Goal: Task Accomplishment & Management: Use online tool/utility

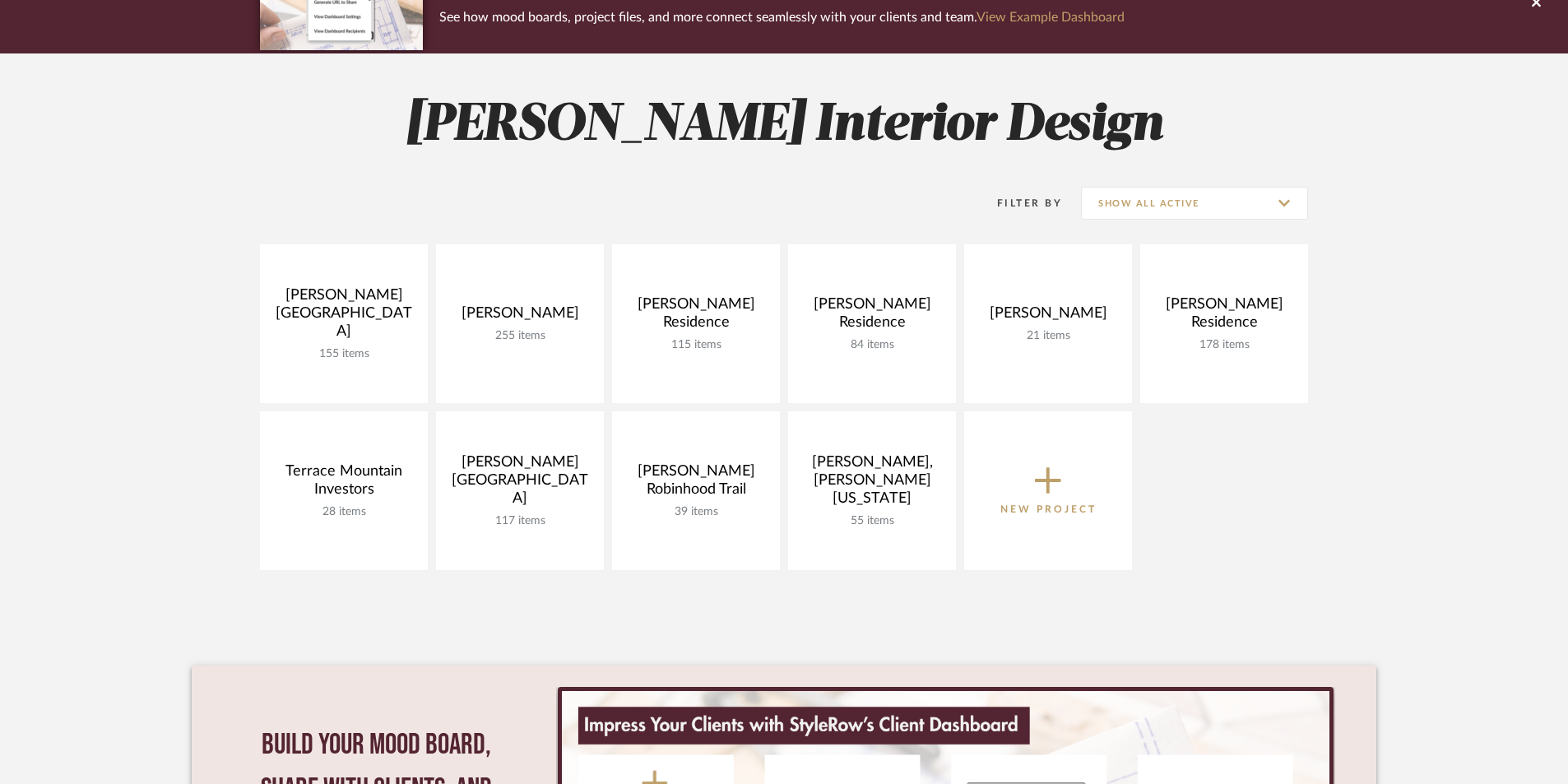
scroll to position [164, 0]
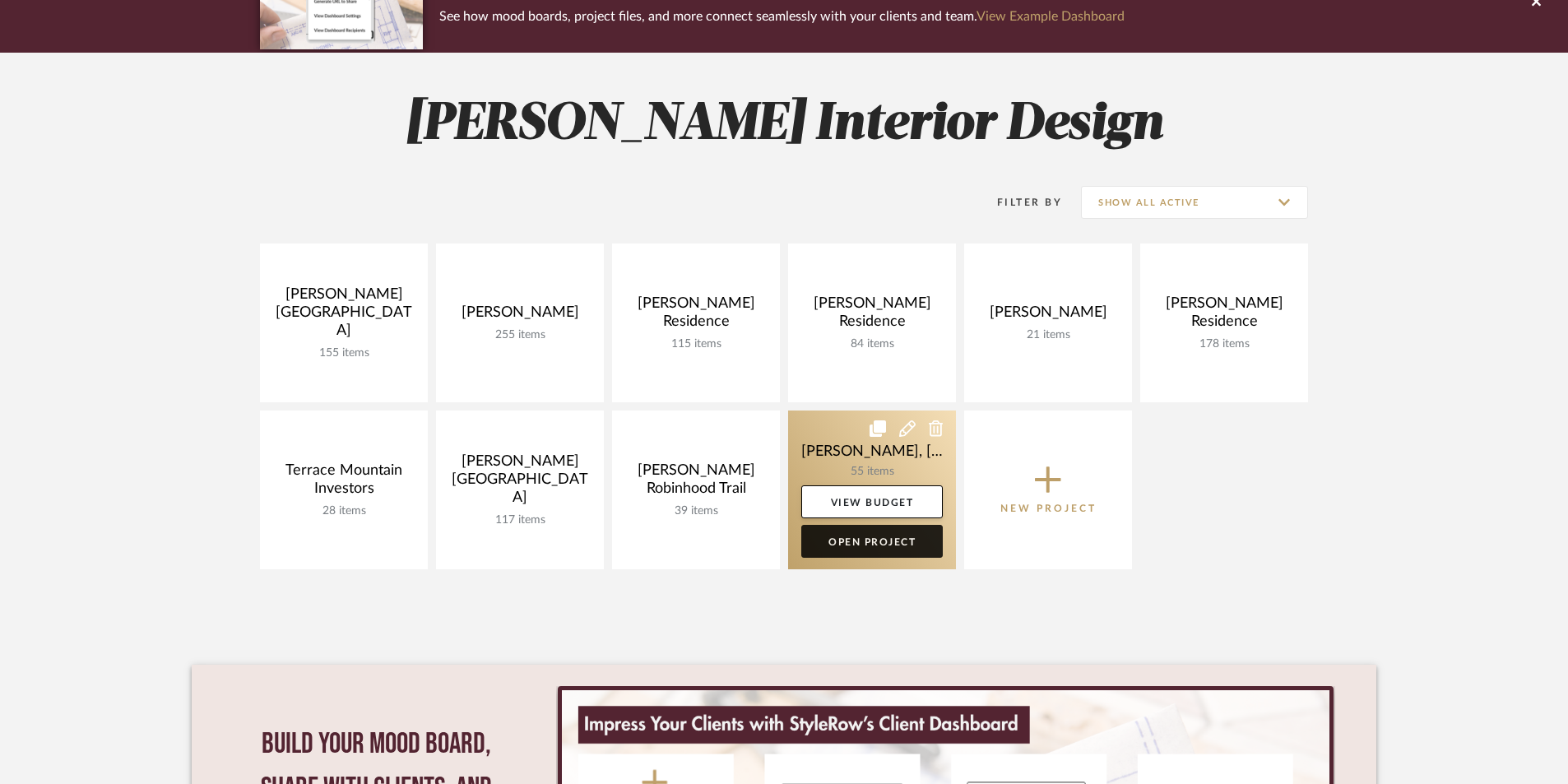
click at [861, 539] on link "Open Project" at bounding box center [873, 541] width 141 height 33
click at [861, 539] on div "Chrome Web Clipper Import Pinterest Support All Projects Library Inspiration Up…" at bounding box center [784, 468] width 1568 height 1265
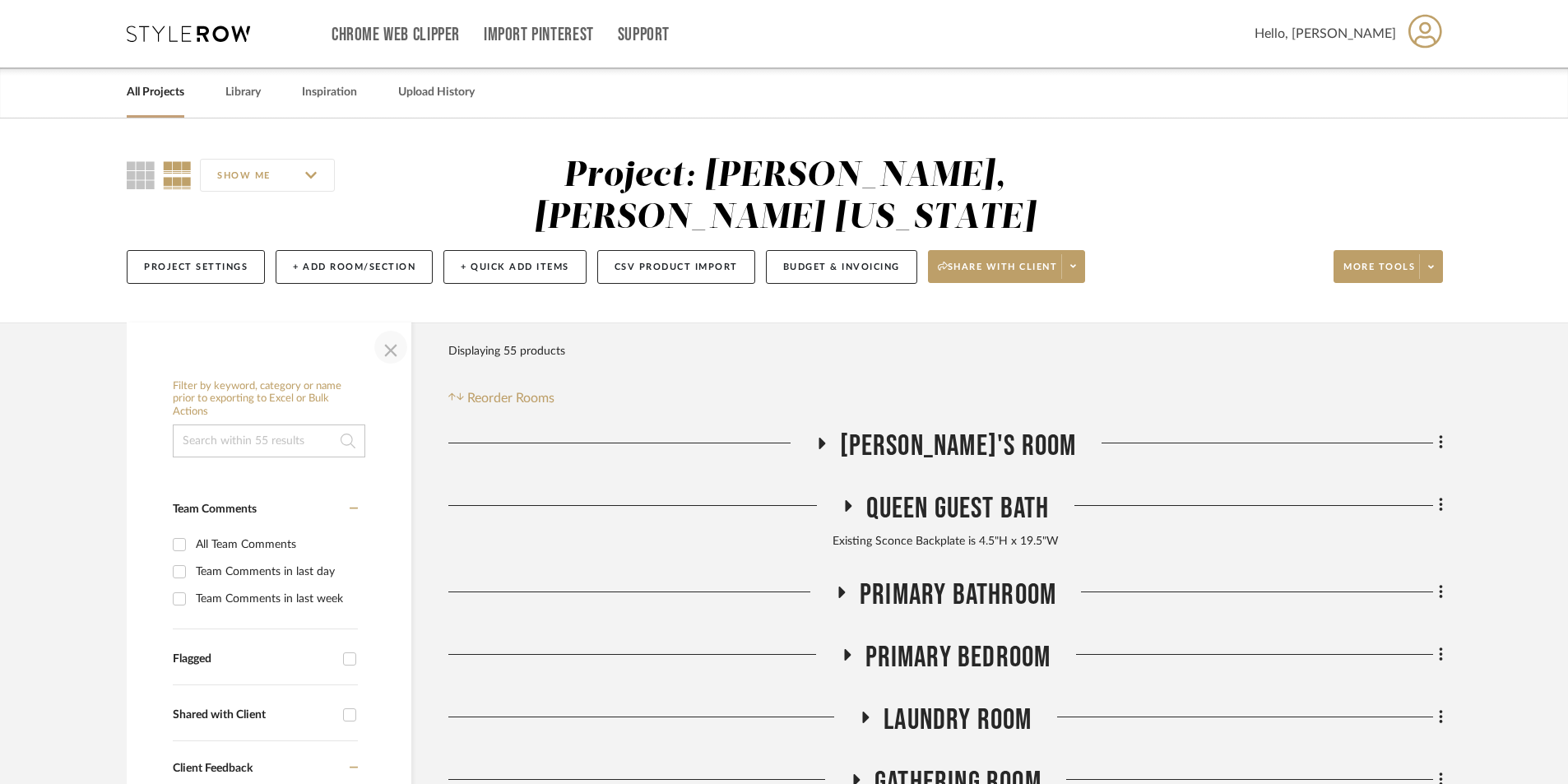
click at [393, 327] on span "button" at bounding box center [390, 347] width 39 height 39
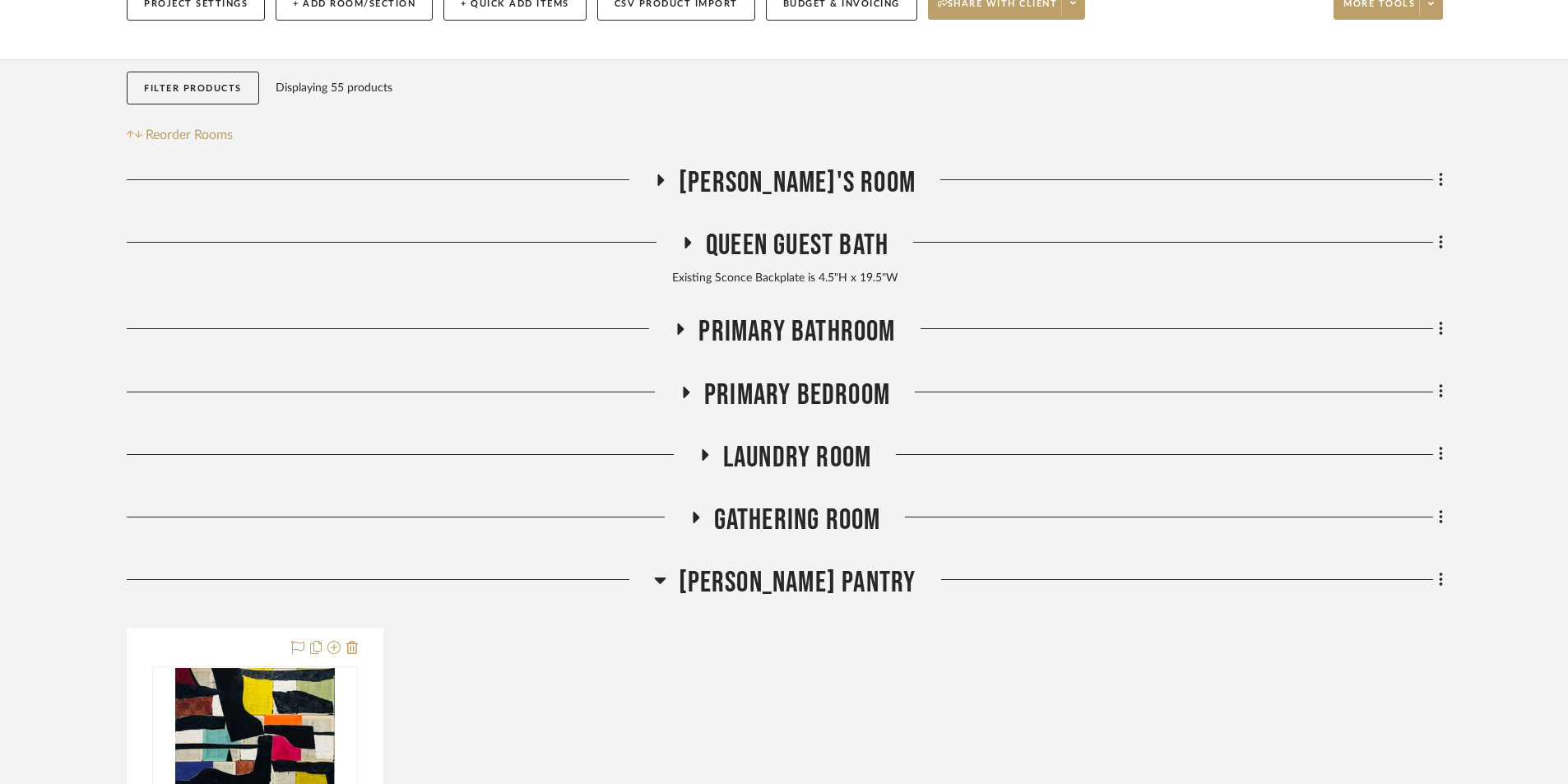
scroll to position [329, 0]
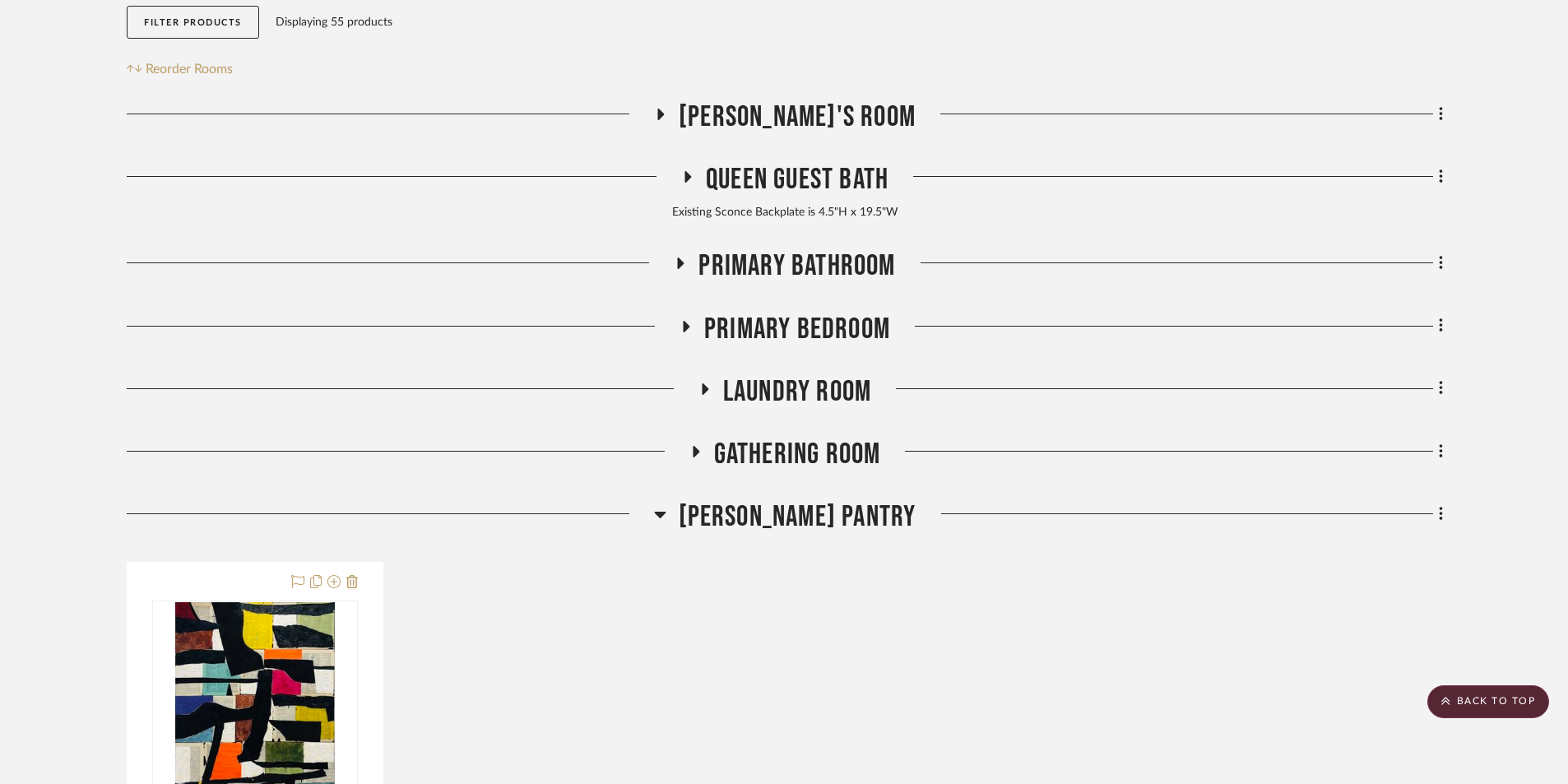
click at [698, 445] on icon at bounding box center [695, 451] width 20 height 12
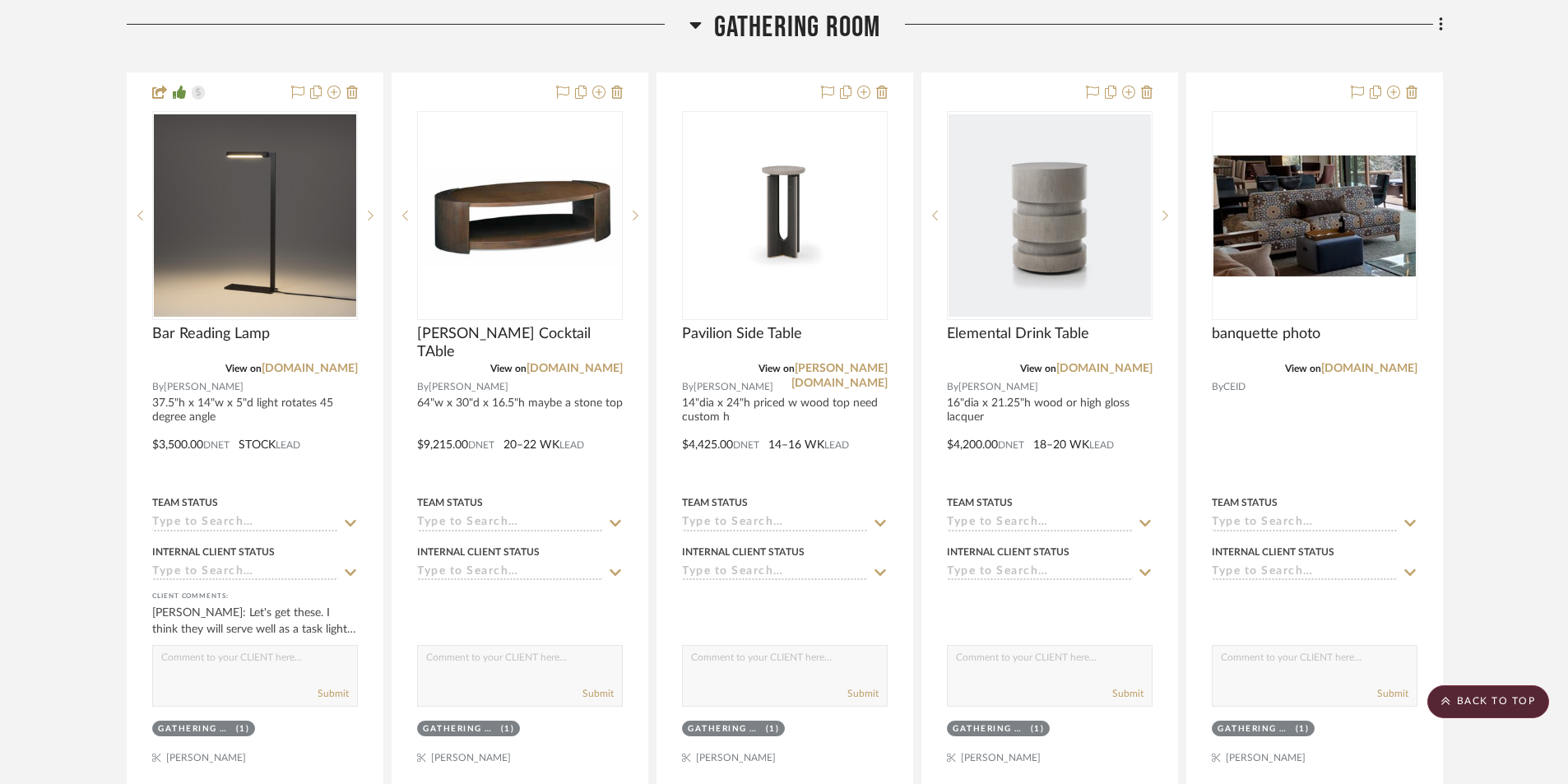
scroll to position [823, 0]
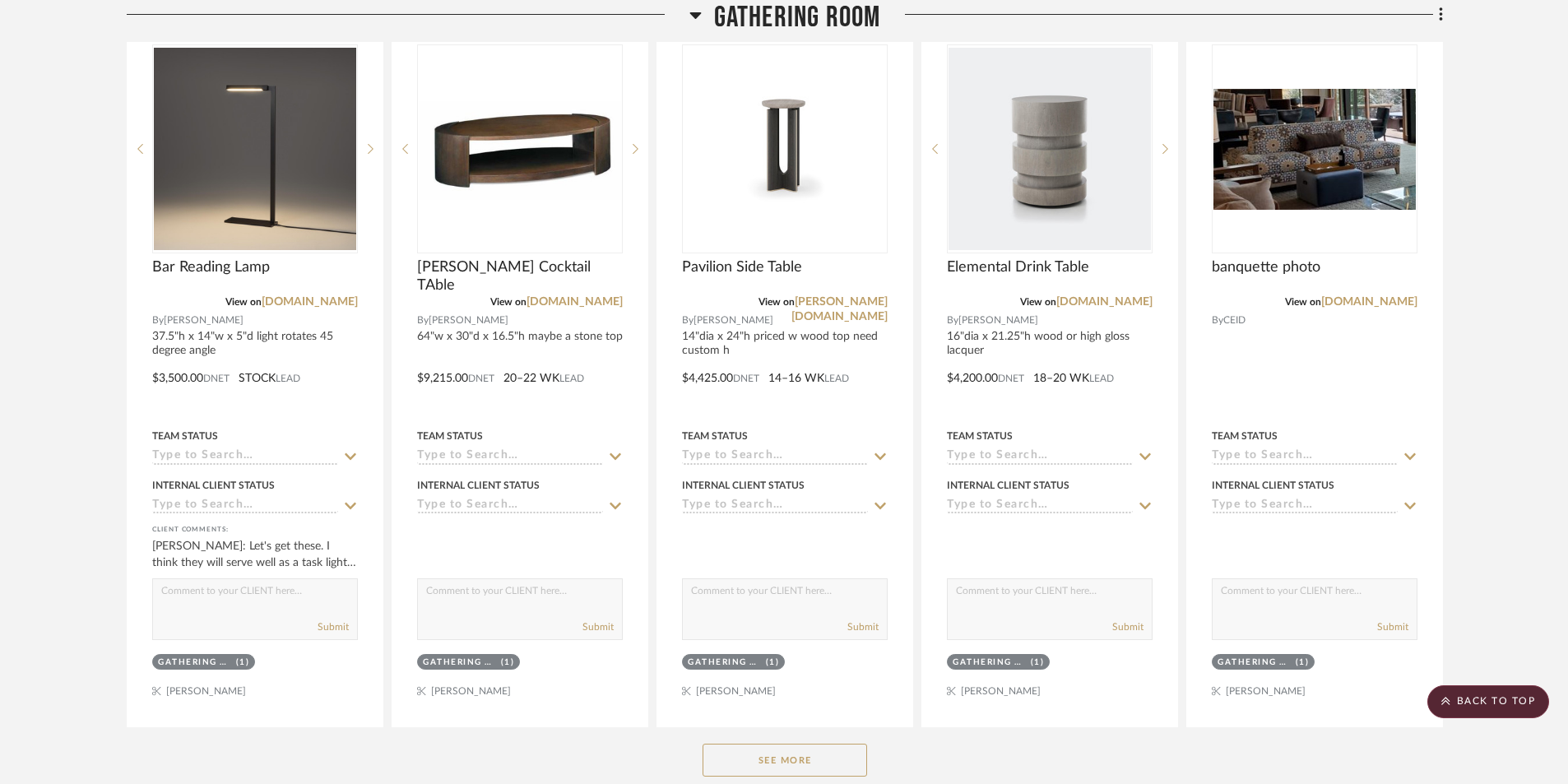
click at [844, 744] on button "See More" at bounding box center [785, 760] width 164 height 33
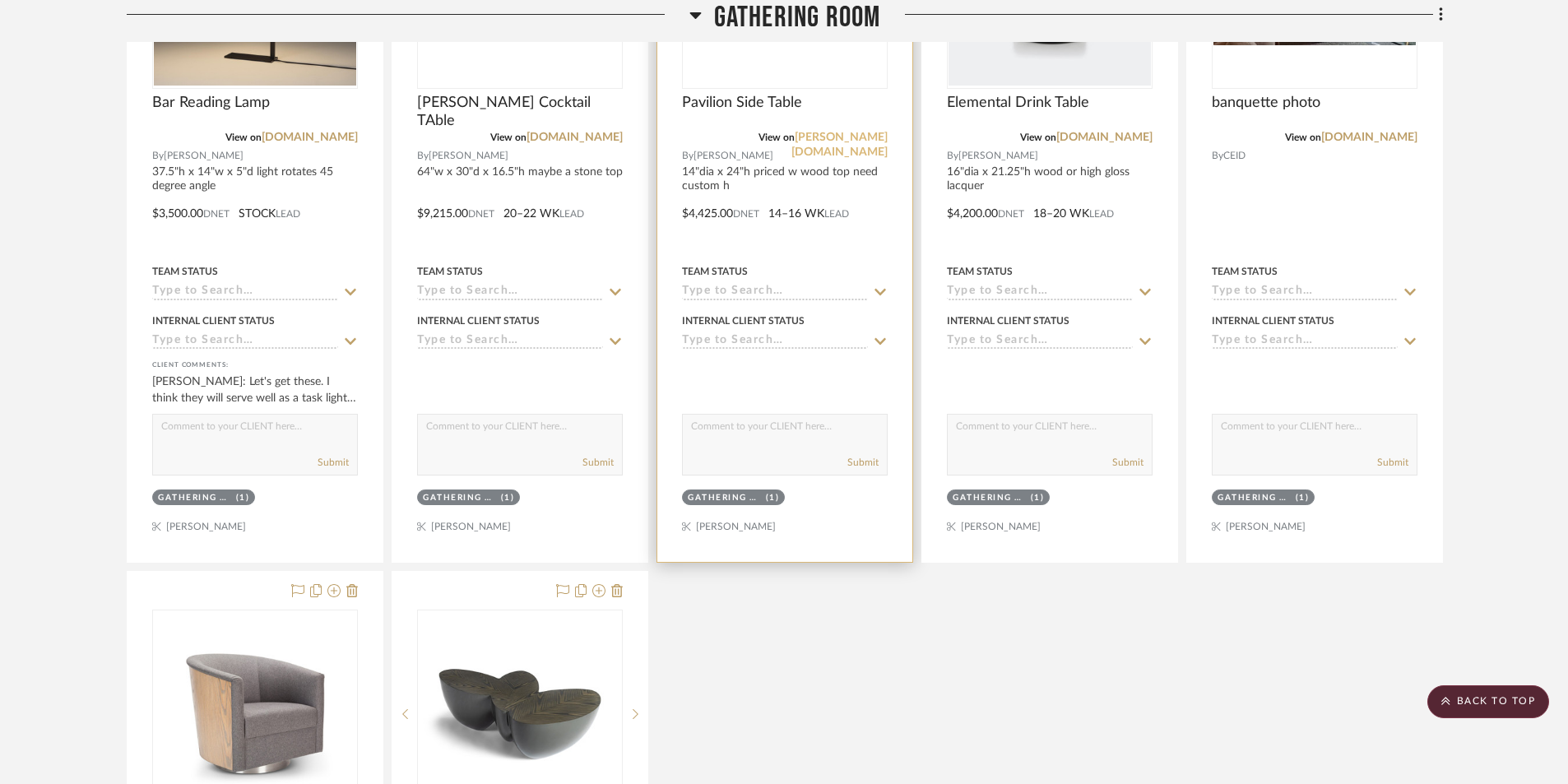
scroll to position [658, 0]
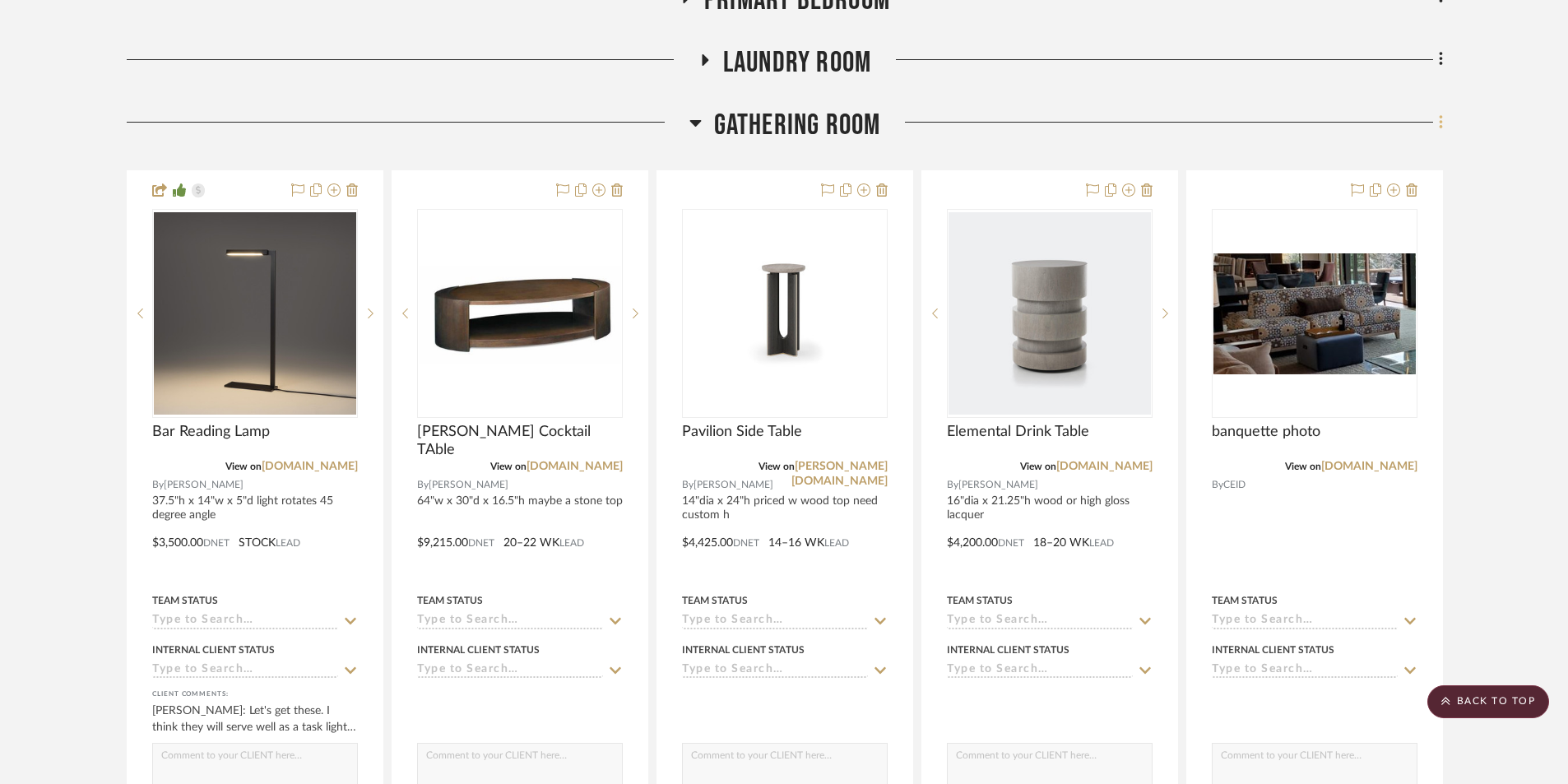
click at [1442, 115] on icon at bounding box center [1441, 122] width 3 height 14
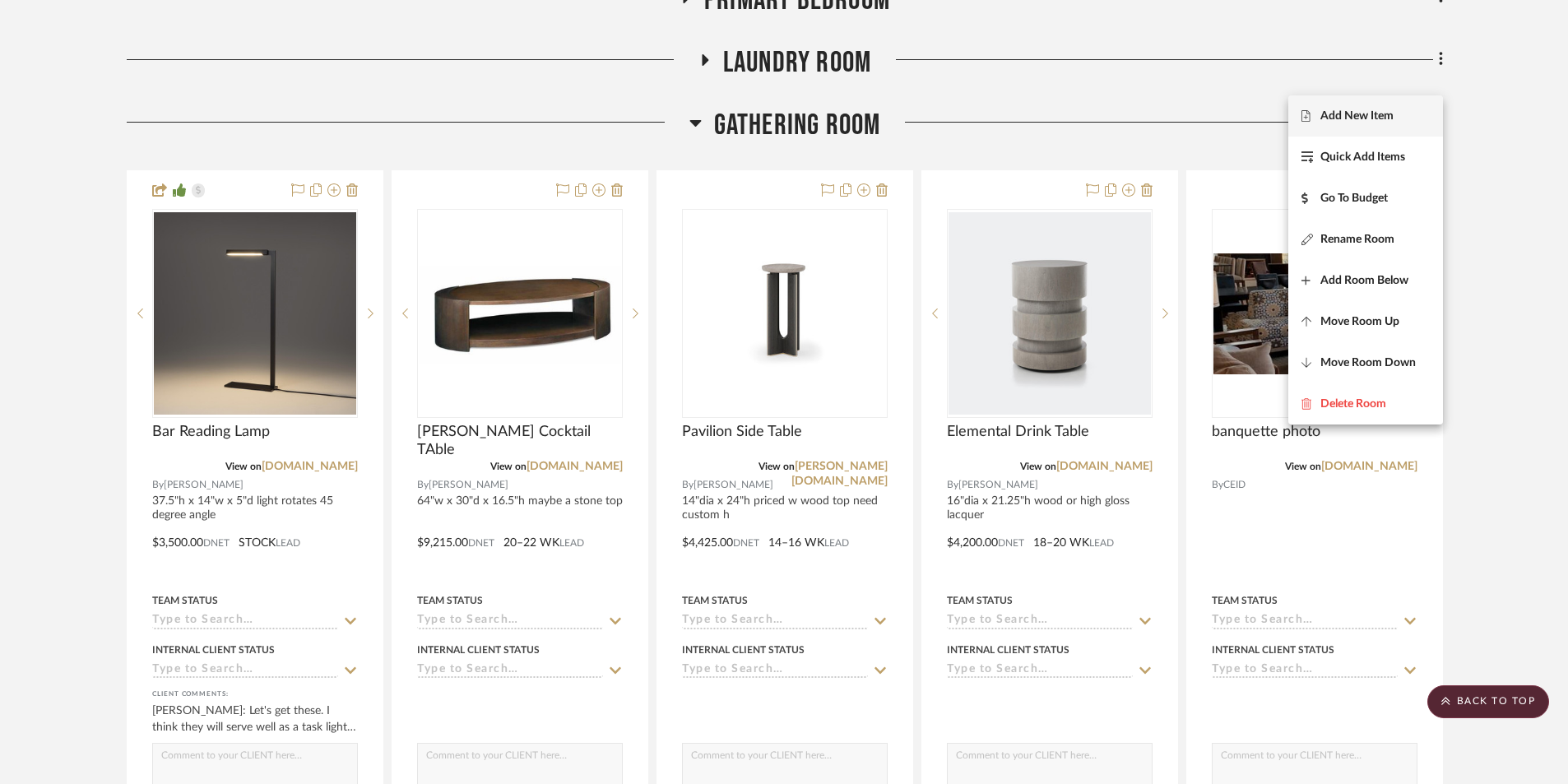
click at [1328, 121] on span "Add New Item" at bounding box center [1358, 115] width 73 height 14
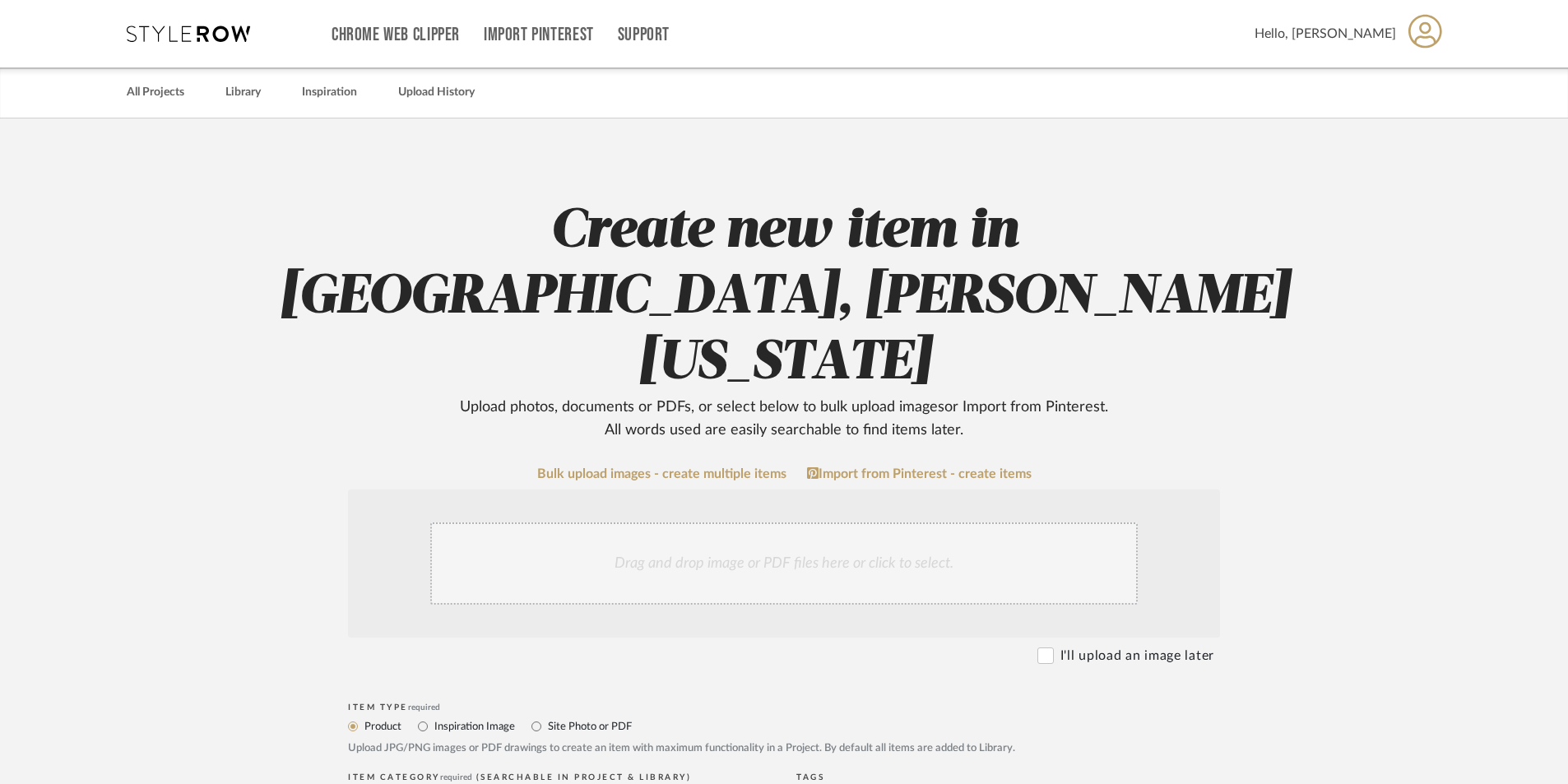
click at [498, 522] on div "Drag and drop image or PDF files here or click to select." at bounding box center [784, 563] width 707 height 83
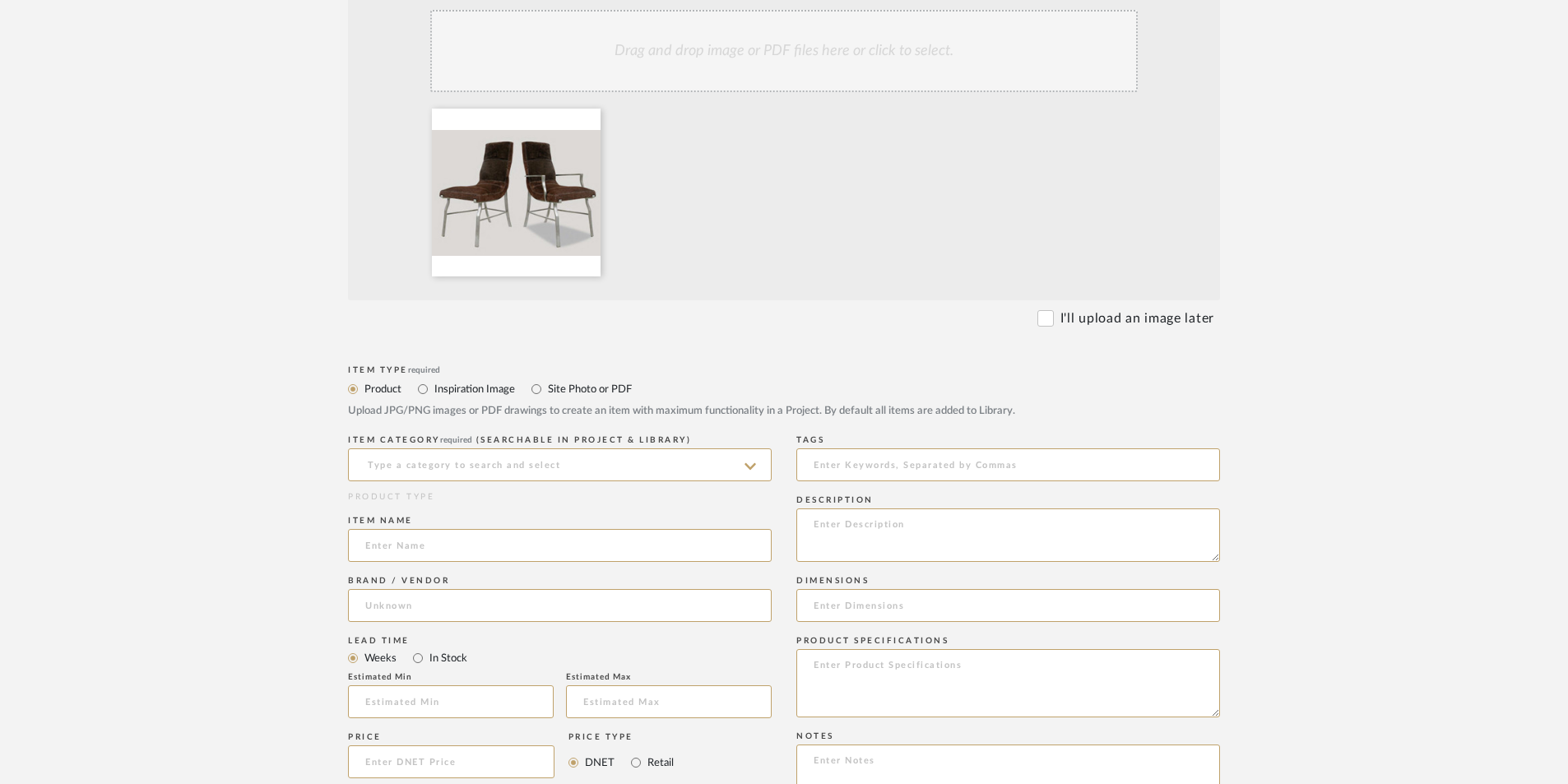
scroll to position [493, 0]
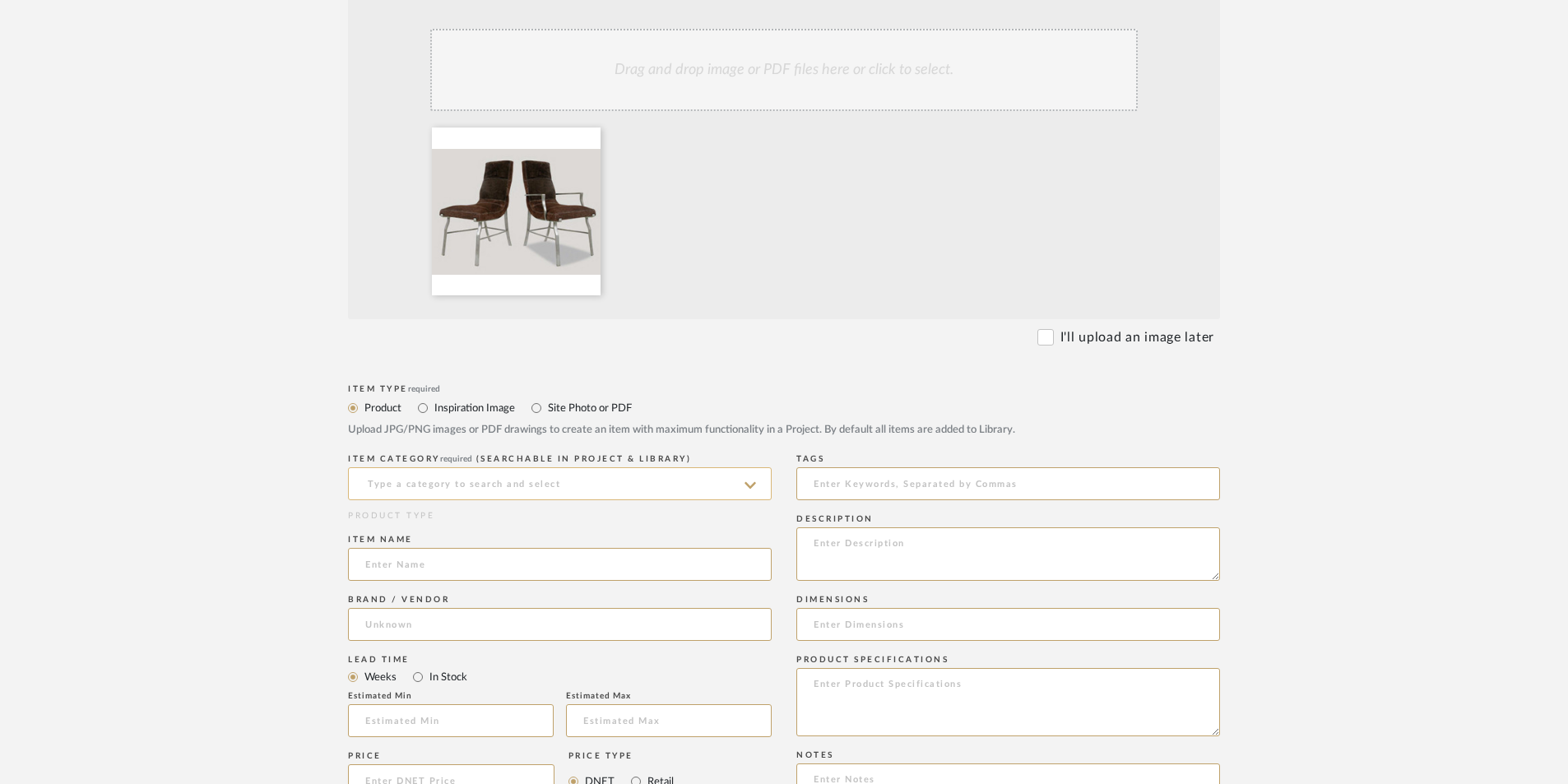
click at [450, 467] on input at bounding box center [559, 483] width 424 height 33
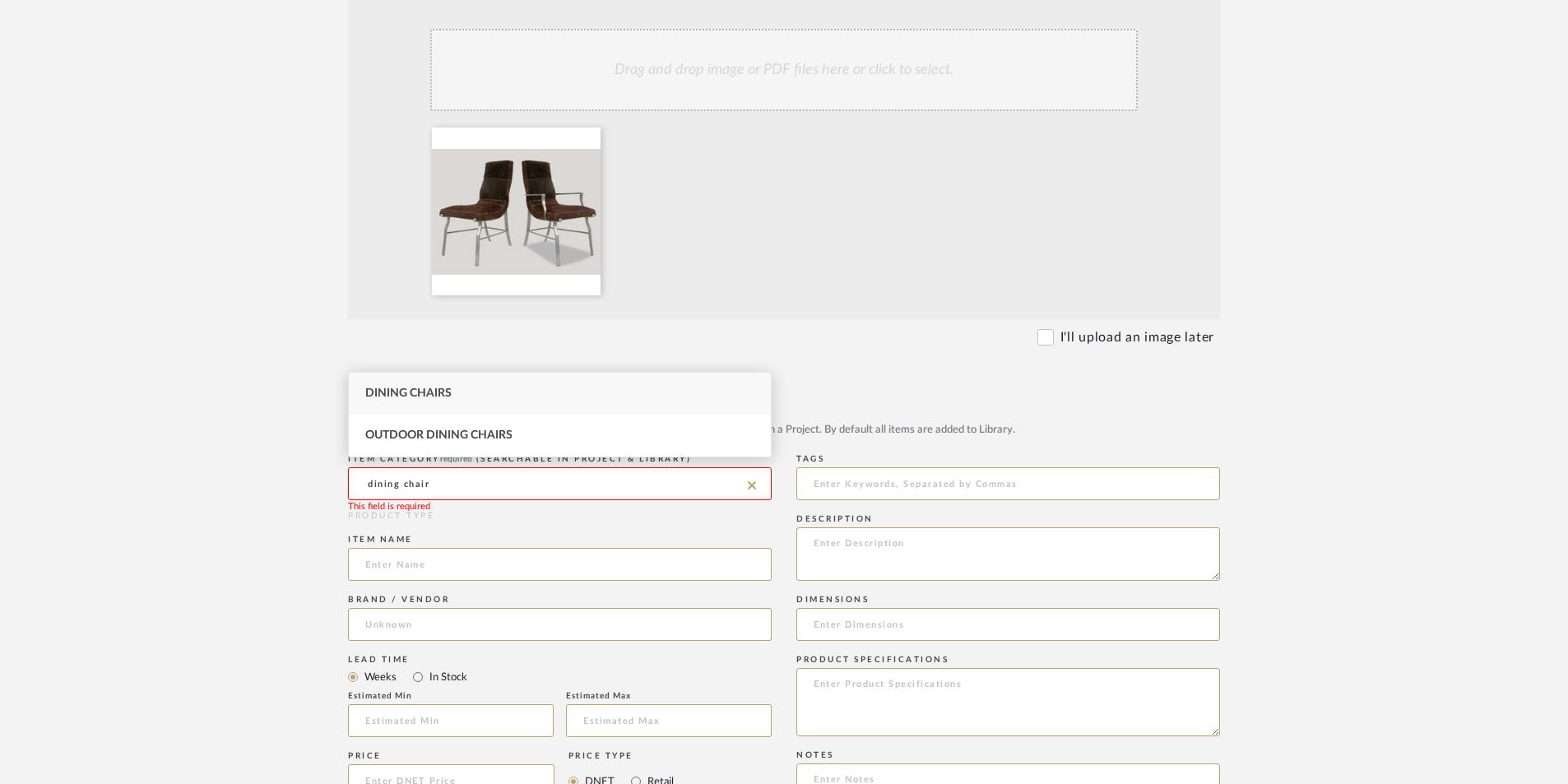
click at [453, 390] on div "Dining Chairs" at bounding box center [559, 393] width 422 height 42
type input "Dining Chairs"
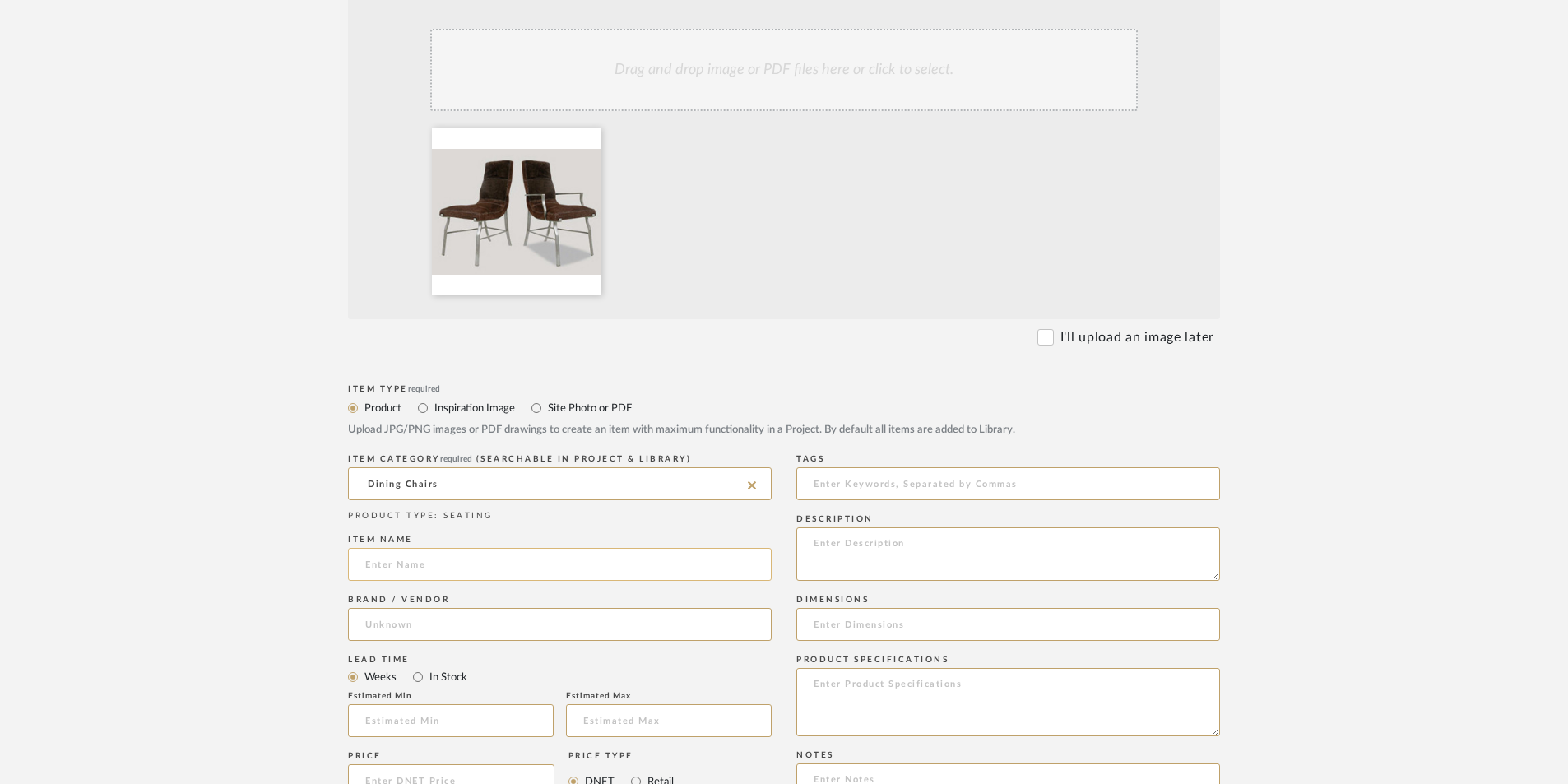
click at [407, 548] on input at bounding box center [559, 564] width 424 height 33
type input "Rosetta dining chair"
click at [408, 608] on input at bounding box center [559, 625] width 424 height 33
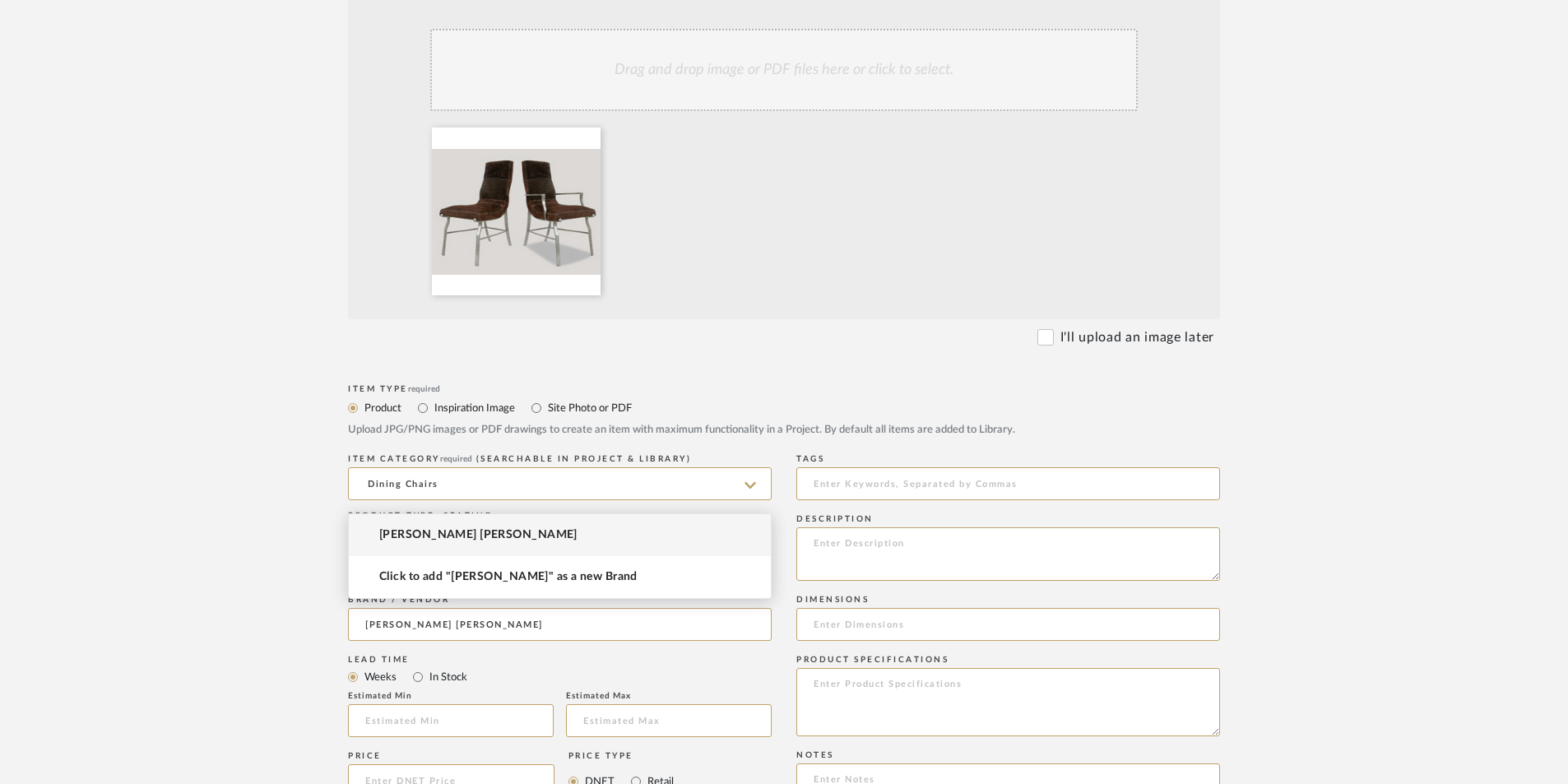
type input "[PERSON_NAME] [PERSON_NAME]"
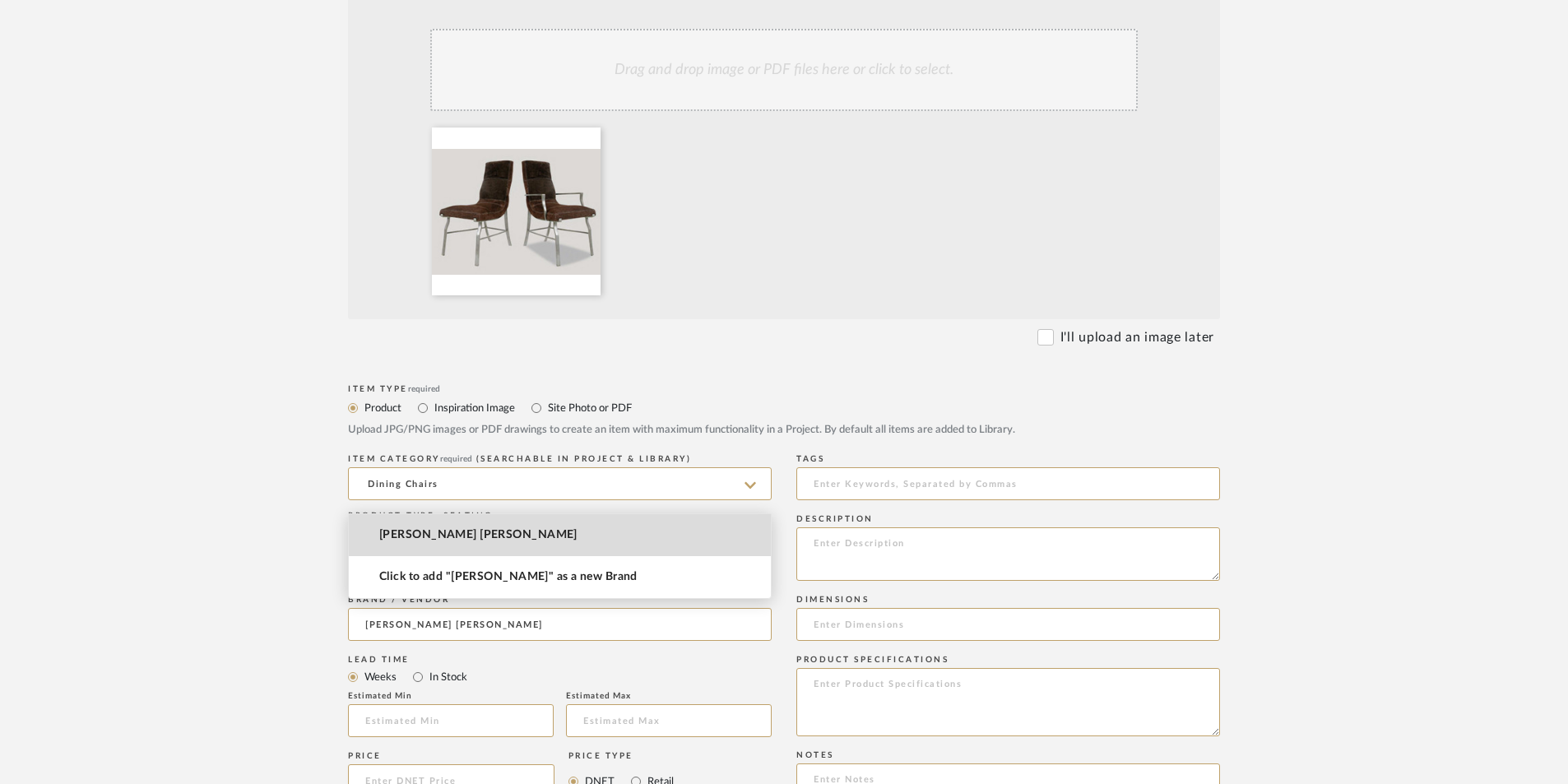
click at [410, 535] on span "[PERSON_NAME] [PERSON_NAME]" at bounding box center [478, 535] width 199 height 14
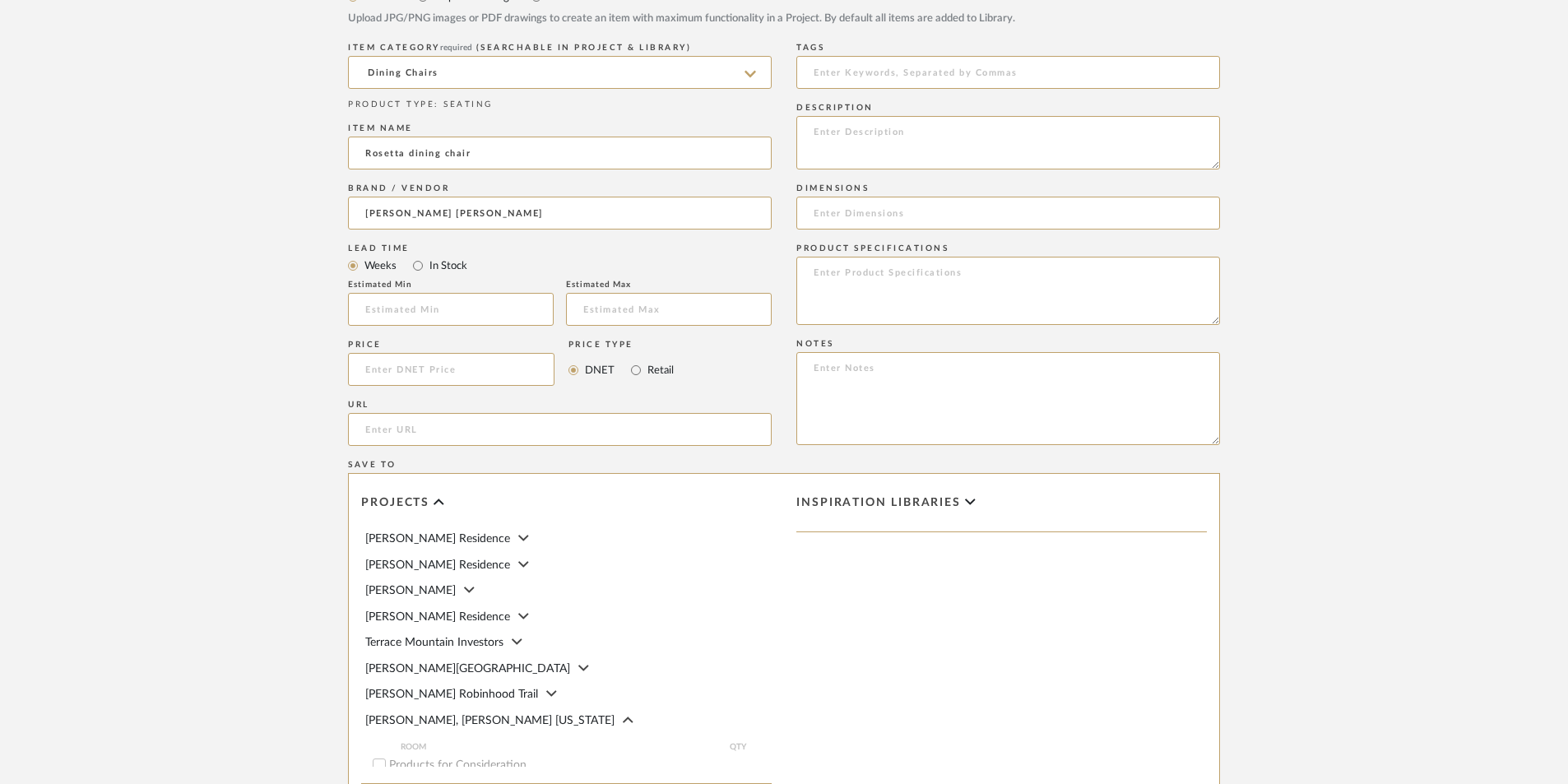
scroll to position [83, 0]
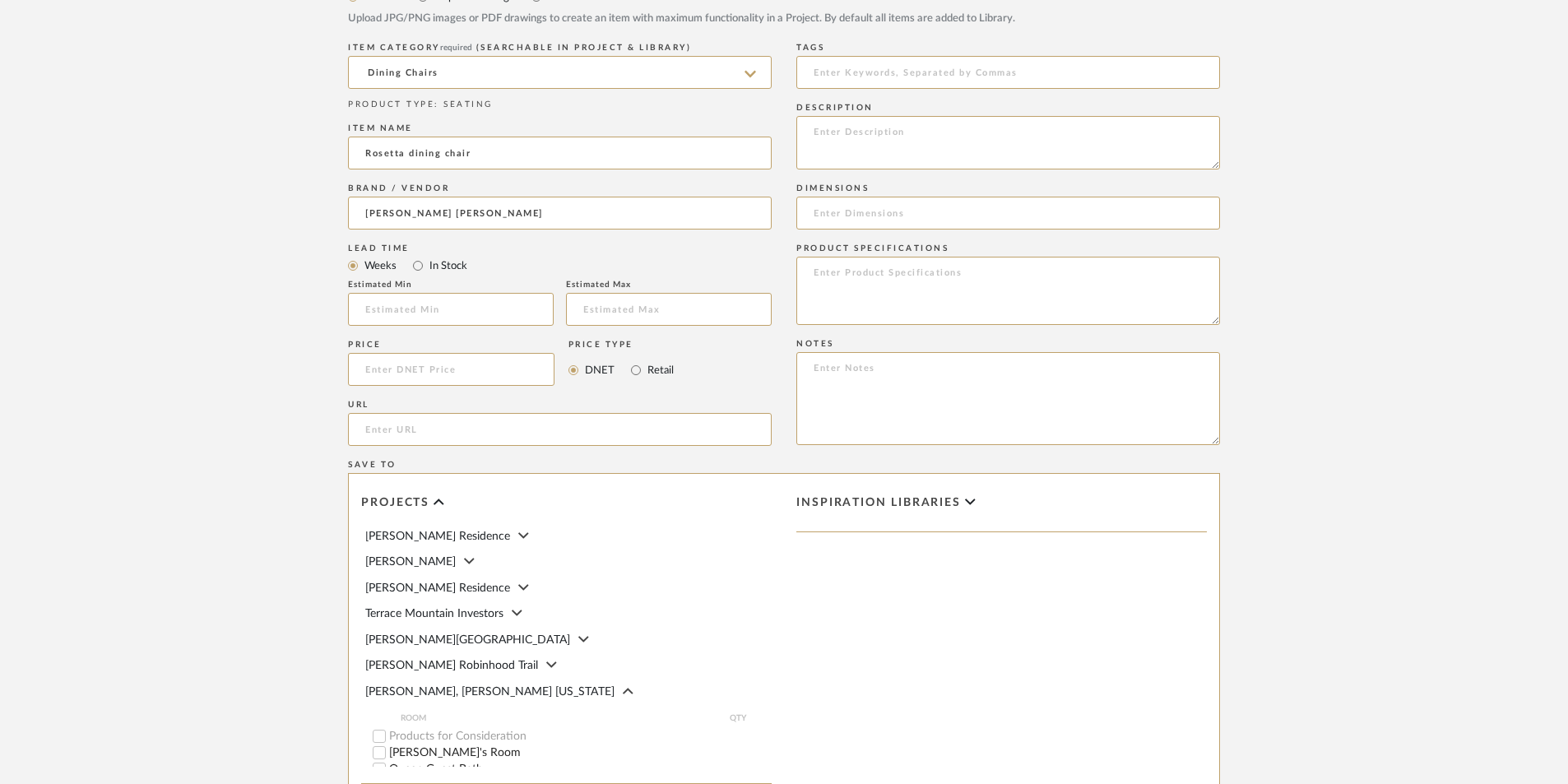
click at [416, 686] on span "[PERSON_NAME], [PERSON_NAME] [US_STATE]" at bounding box center [490, 692] width 250 height 12
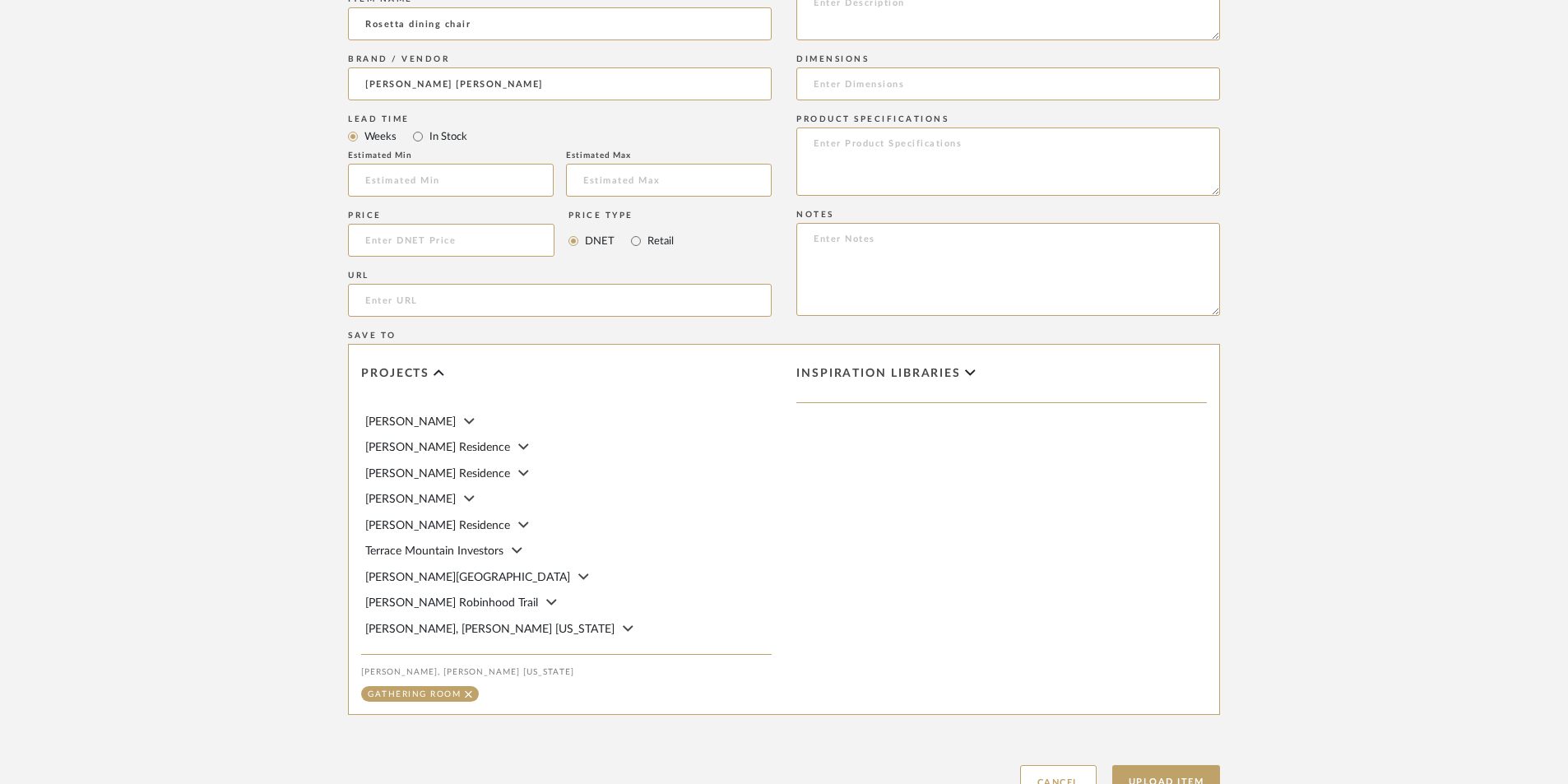
scroll to position [1036, 0]
click at [623, 619] on icon at bounding box center [628, 626] width 11 height 16
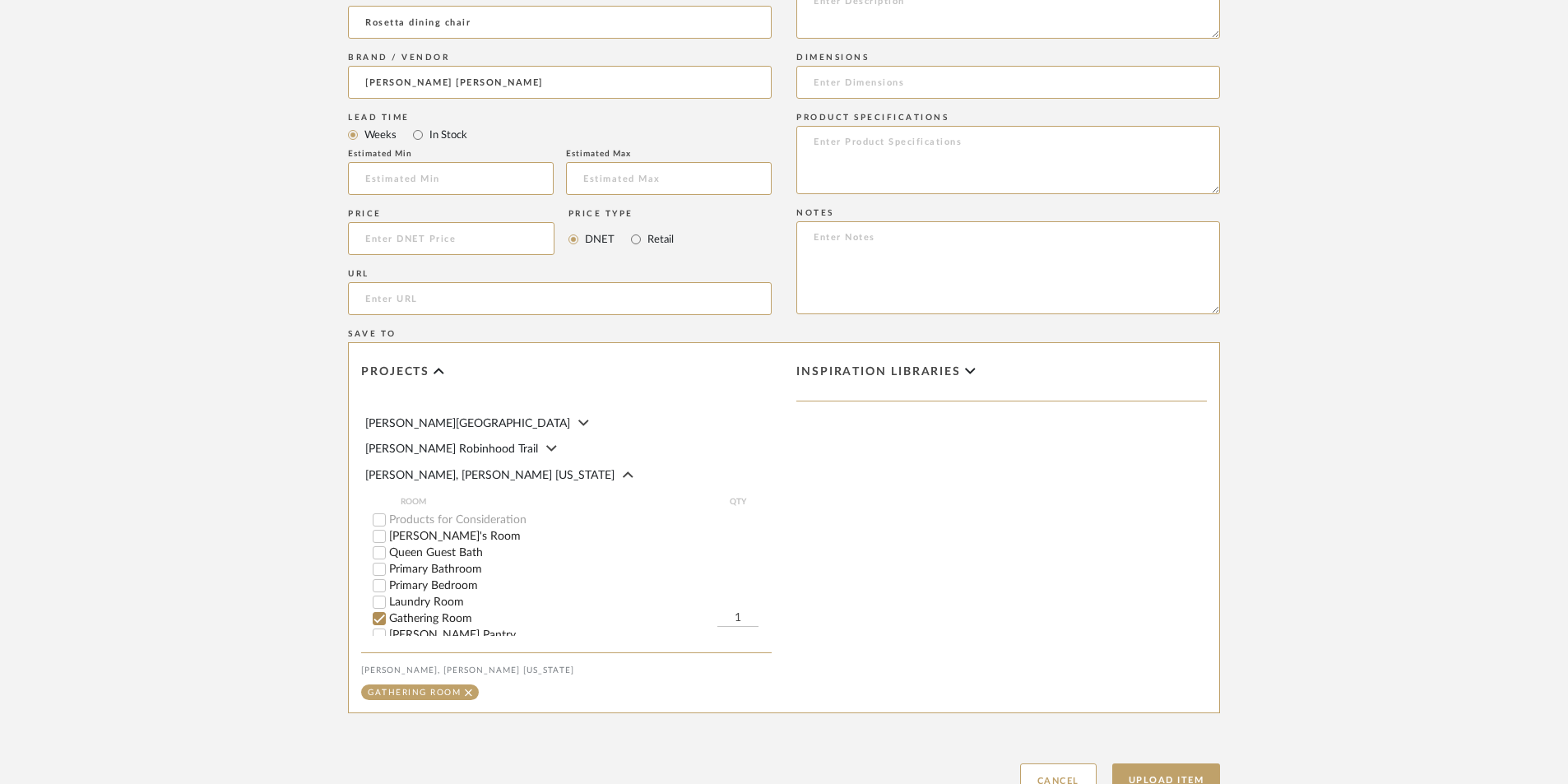
scroll to position [176, 0]
click at [1162, 764] on button "Upload Item" at bounding box center [1167, 781] width 108 height 34
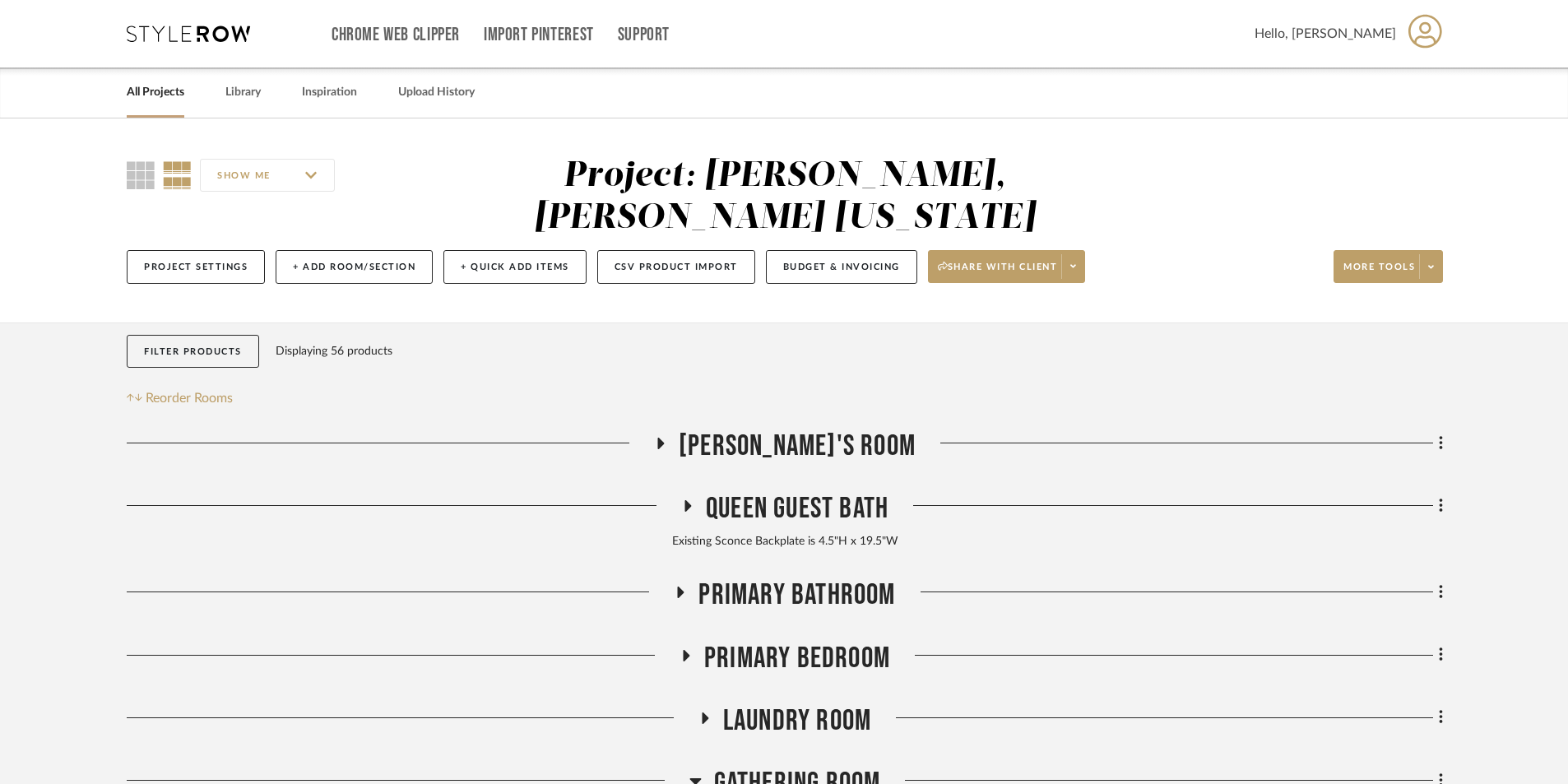
click at [179, 90] on link "All Projects" at bounding box center [156, 93] width 58 height 22
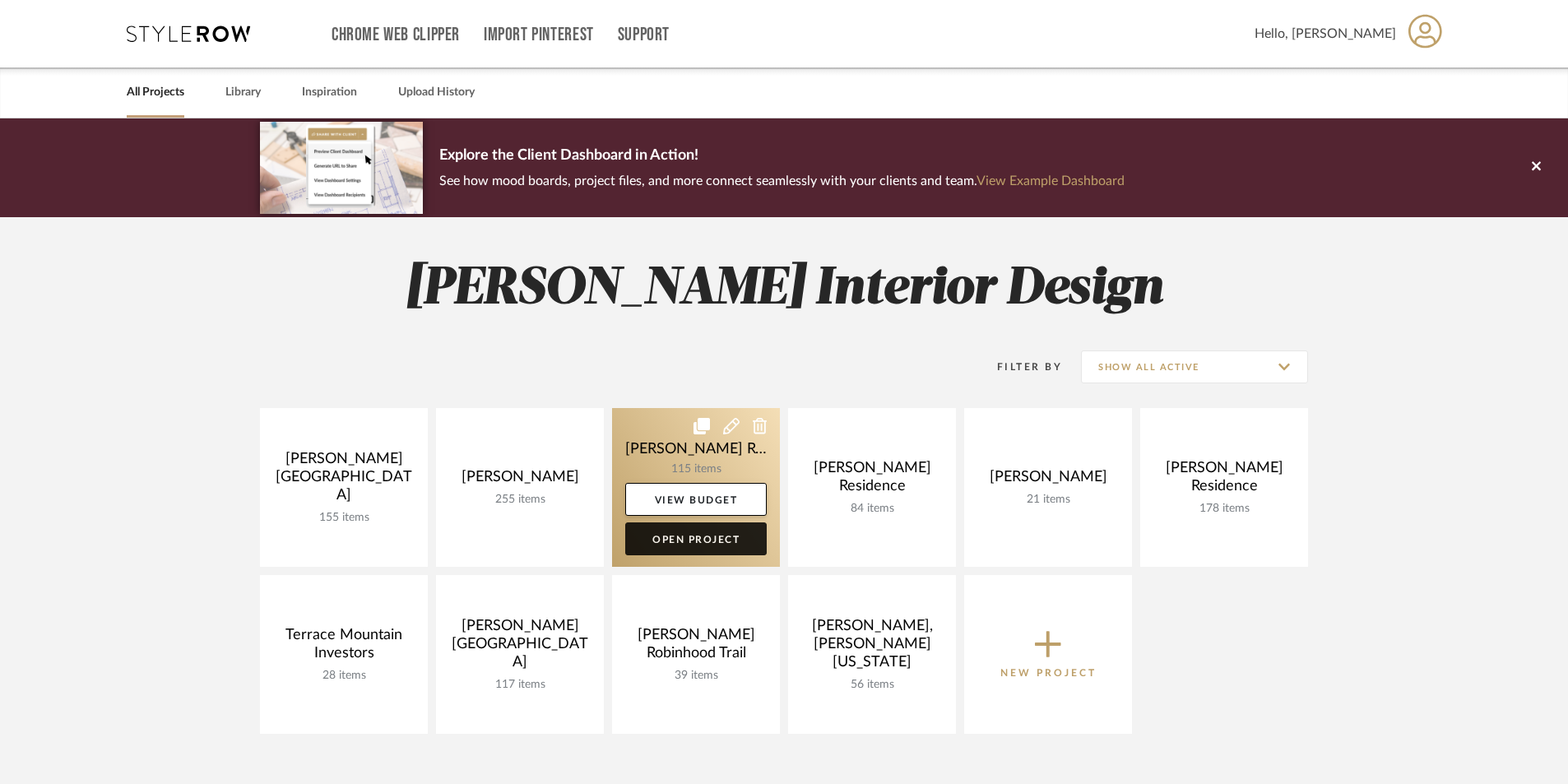
click at [704, 534] on link "Open Project" at bounding box center [696, 539] width 141 height 33
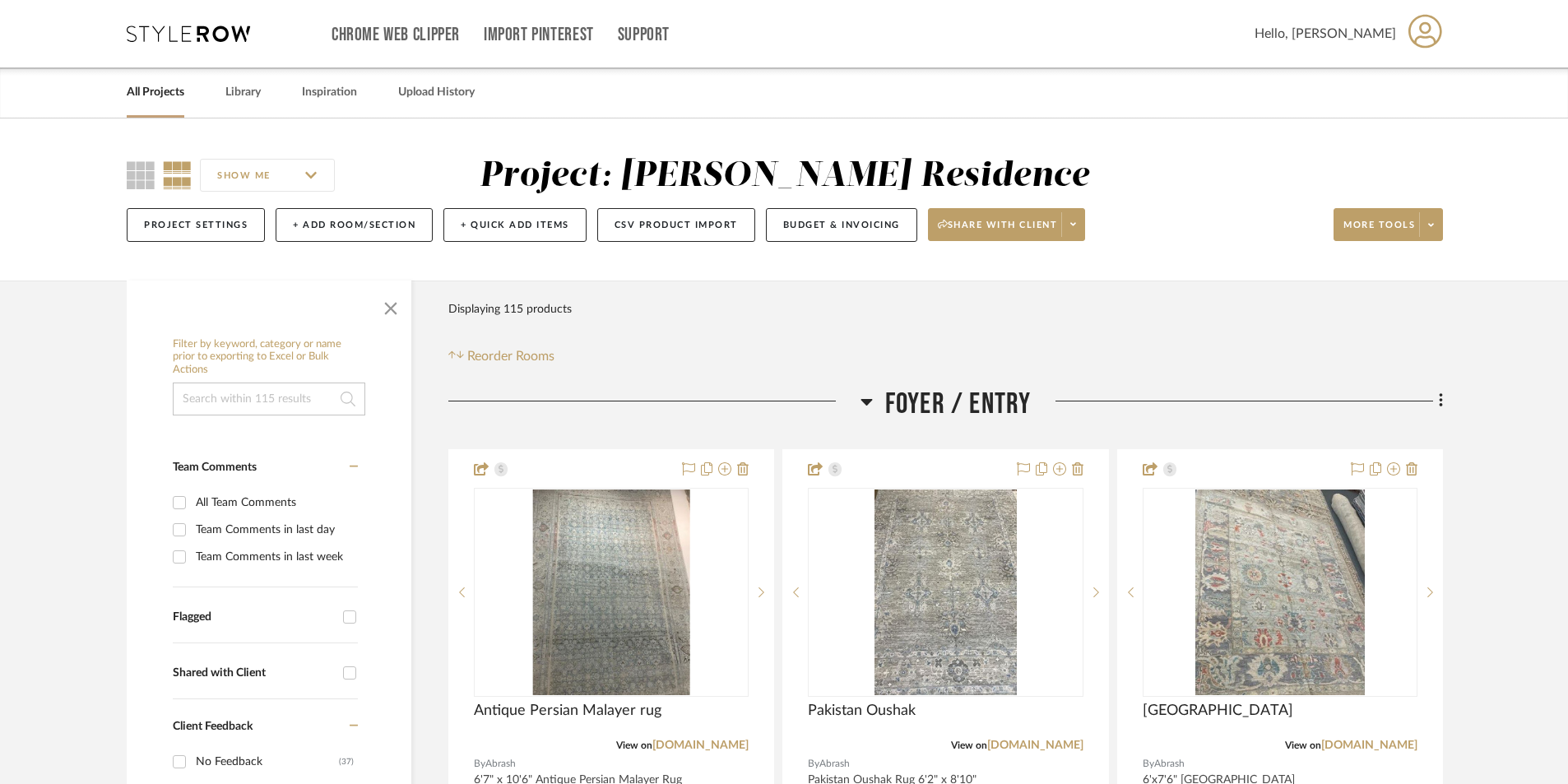
click at [148, 101] on link "All Projects" at bounding box center [156, 93] width 58 height 22
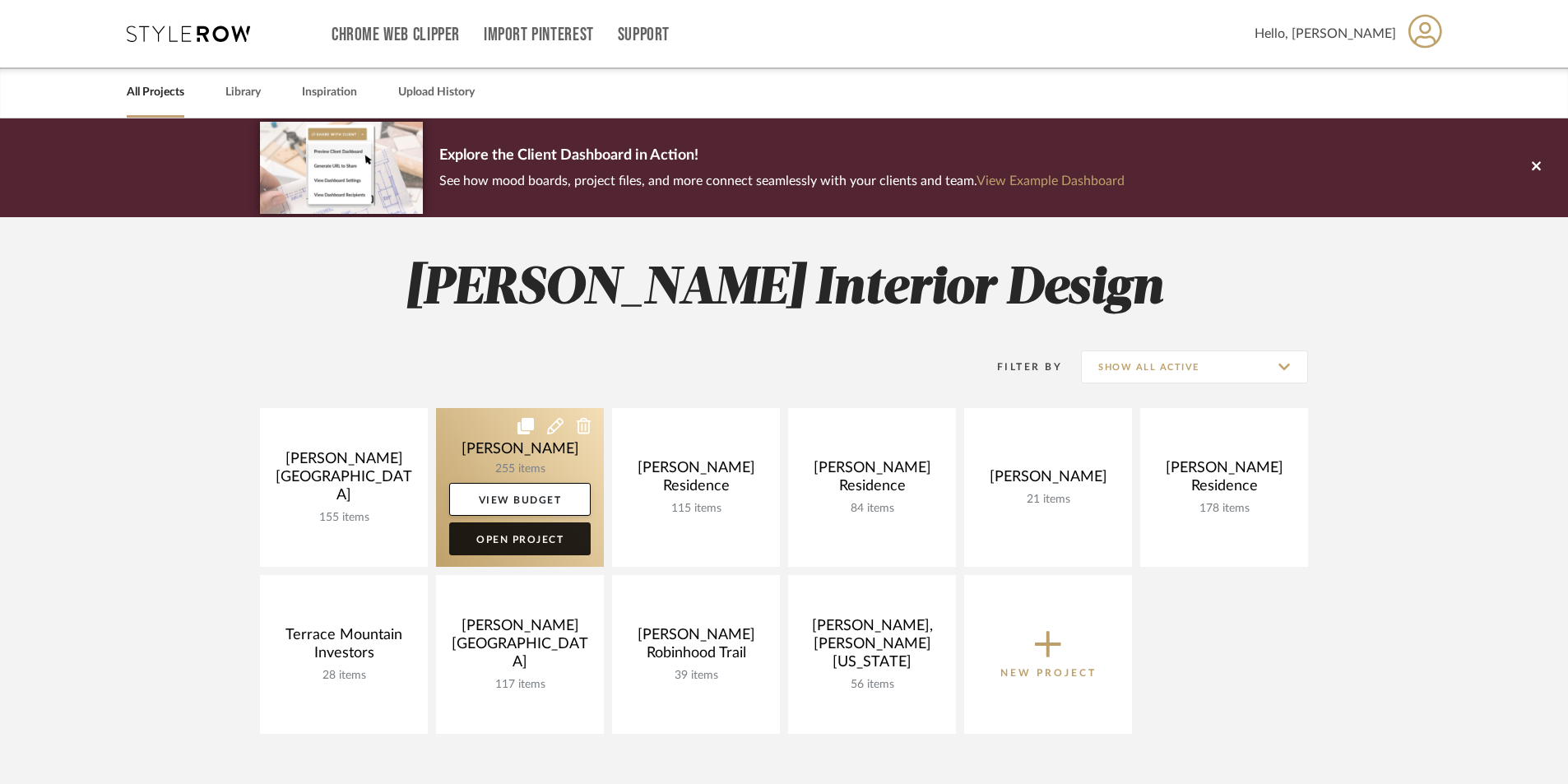
click at [514, 539] on link "Open Project" at bounding box center [520, 539] width 141 height 33
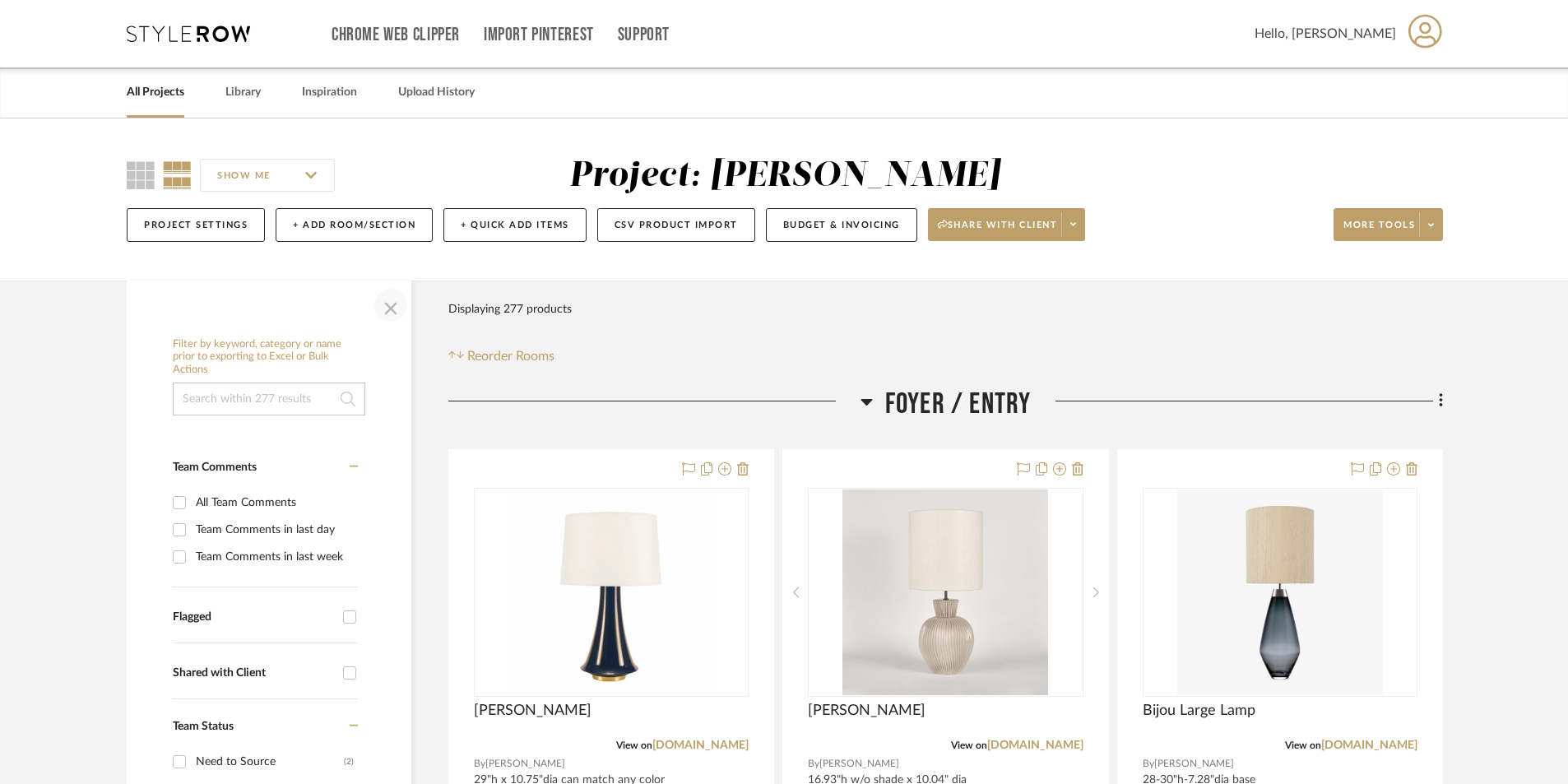
click at [395, 305] on span "button" at bounding box center [390, 305] width 39 height 39
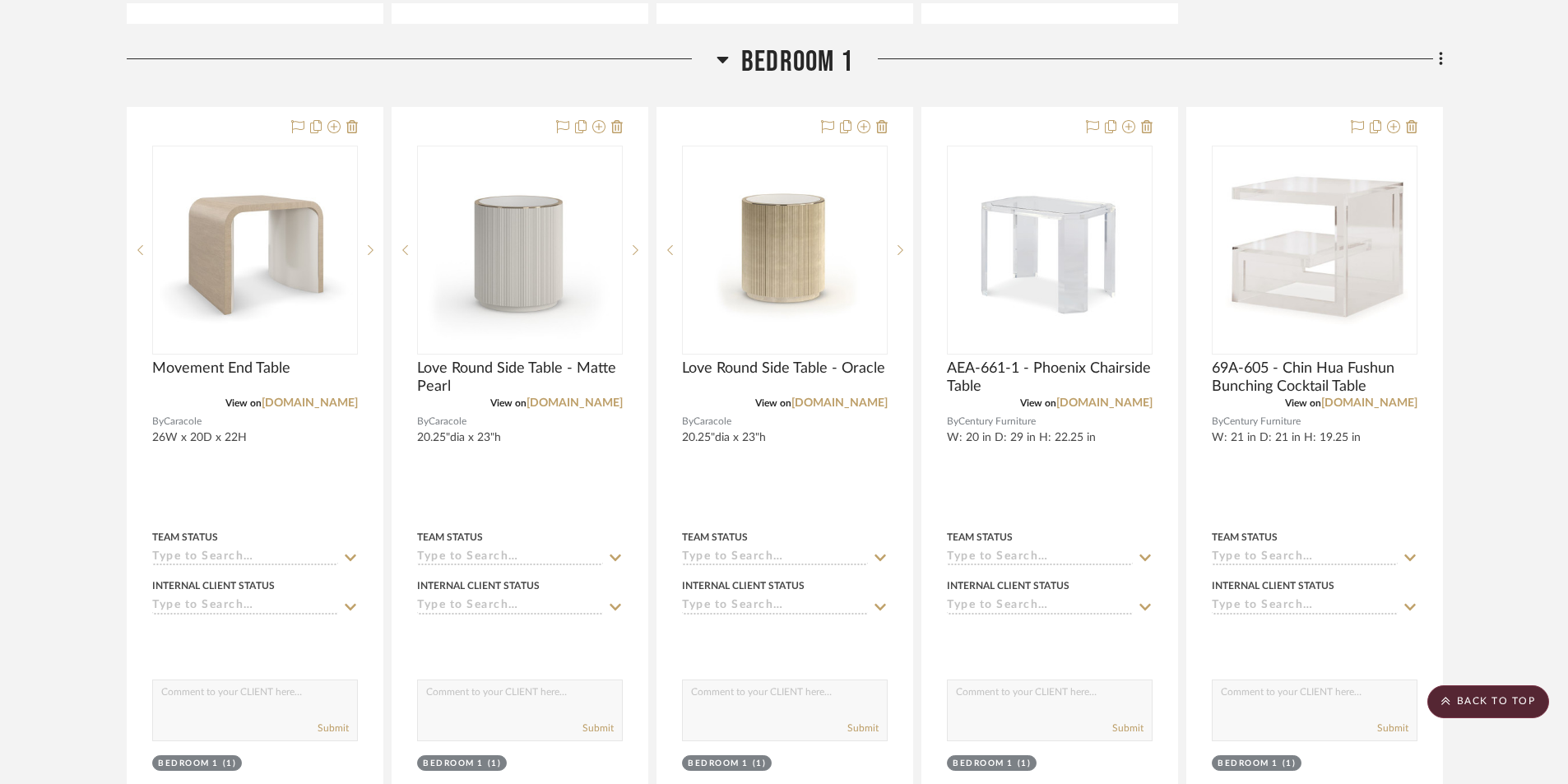
scroll to position [13495, 0]
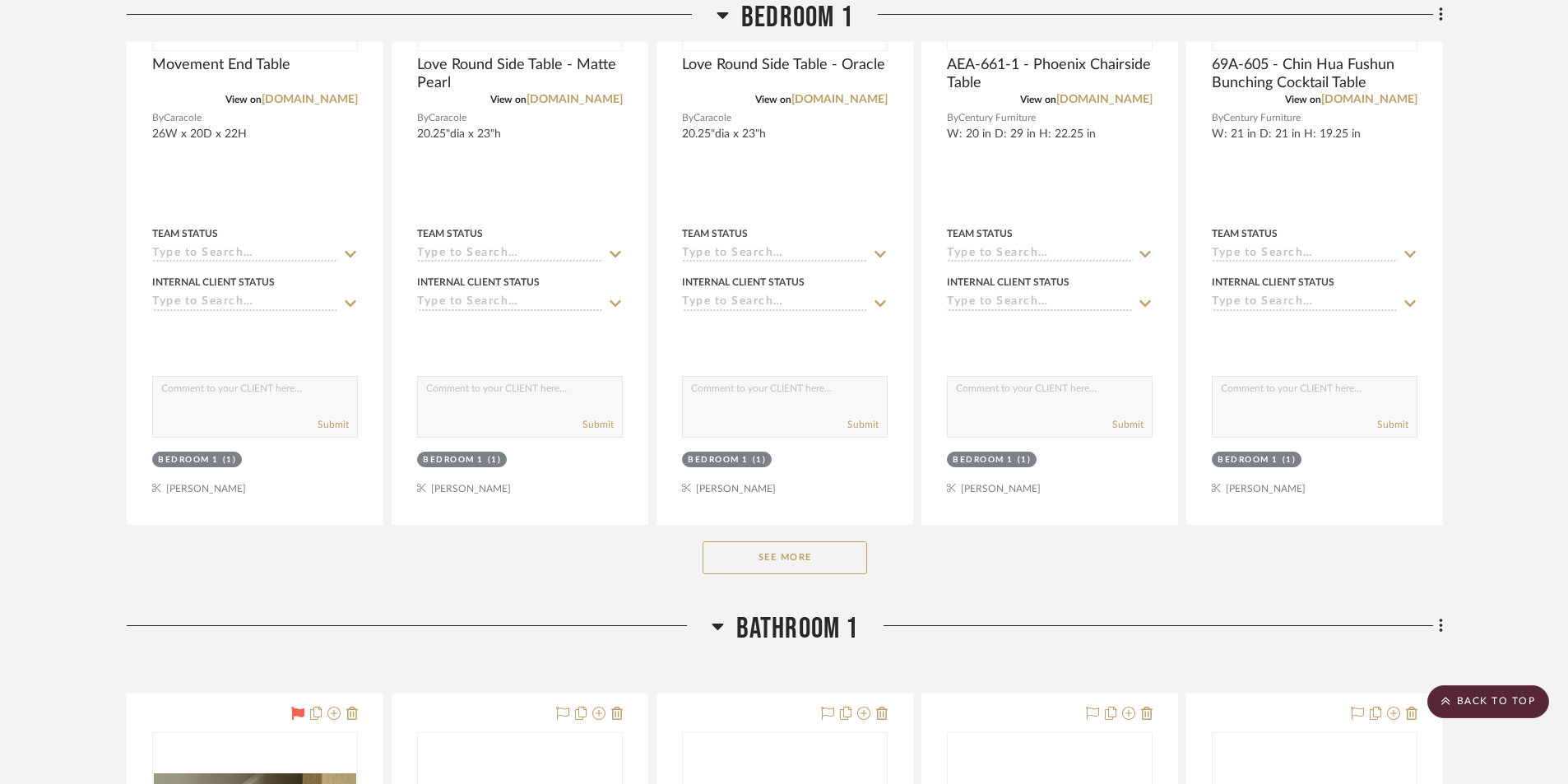
click at [759, 580] on div "See More" at bounding box center [785, 557] width 1317 height 66
click at [753, 565] on button "See More" at bounding box center [785, 557] width 164 height 33
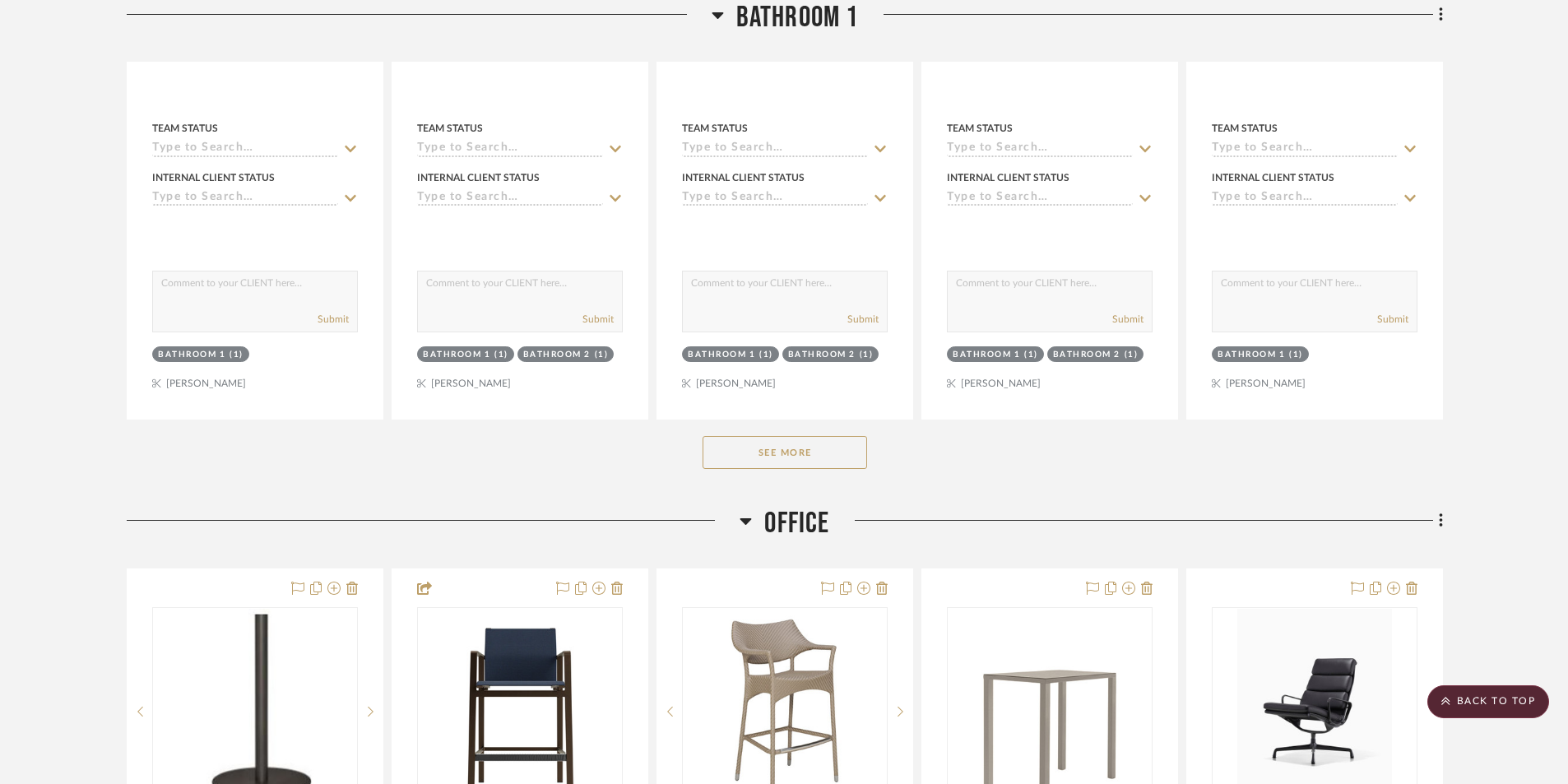
scroll to position [16704, 0]
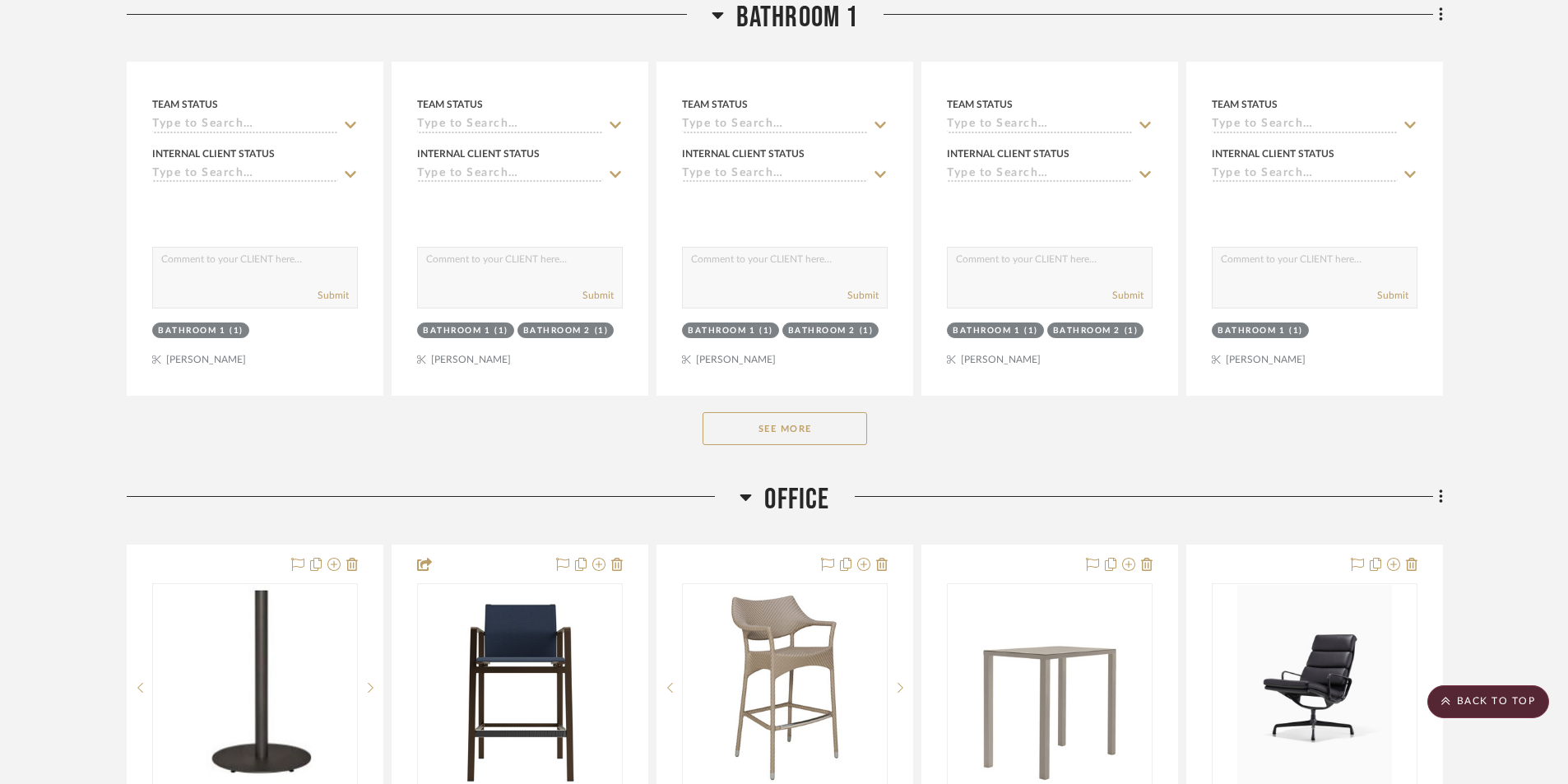
drag, startPoint x: 747, startPoint y: 432, endPoint x: 752, endPoint y: 440, distance: 9.4
click at [750, 440] on button "See More" at bounding box center [785, 429] width 164 height 33
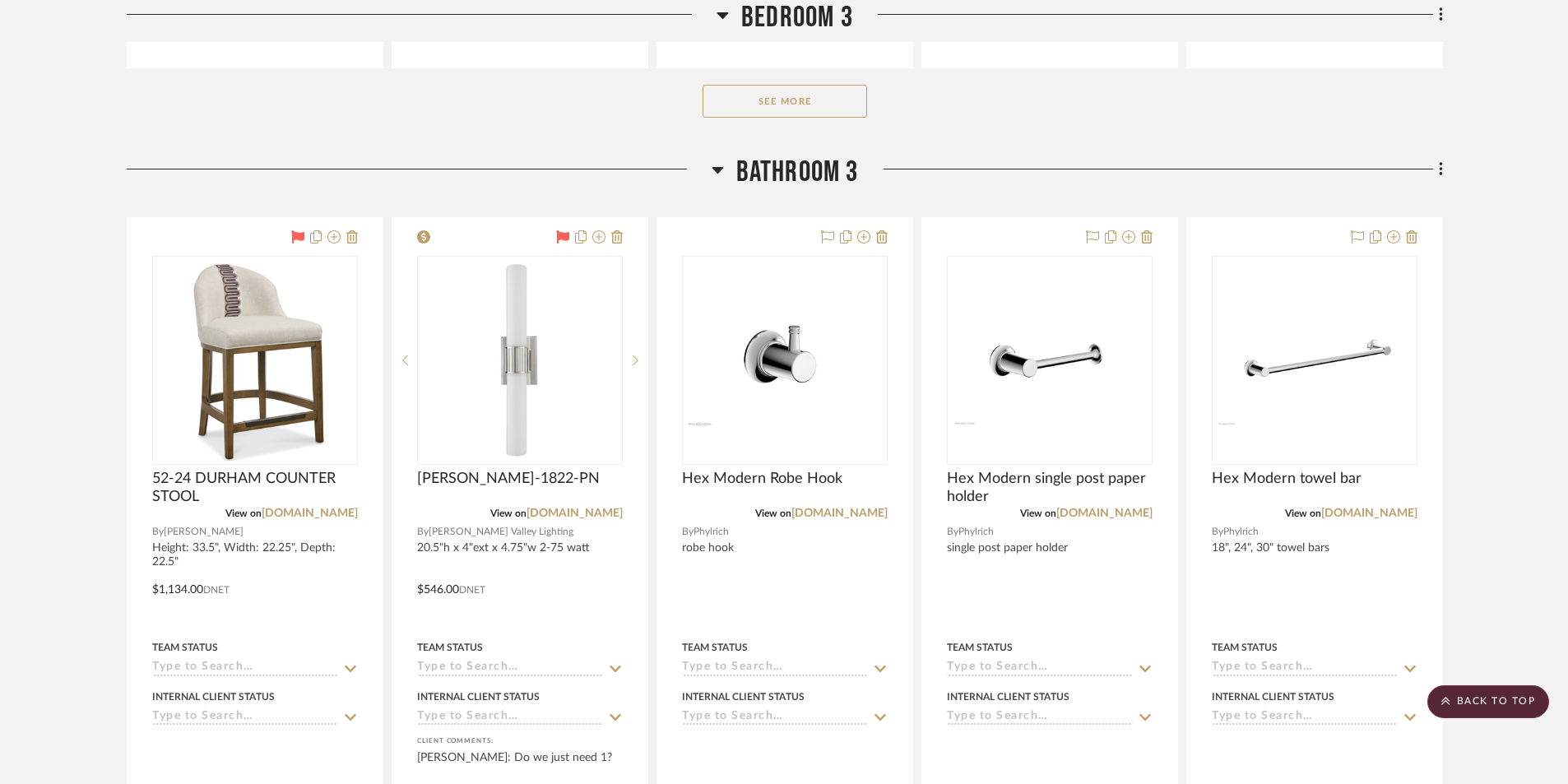
scroll to position [22300, 0]
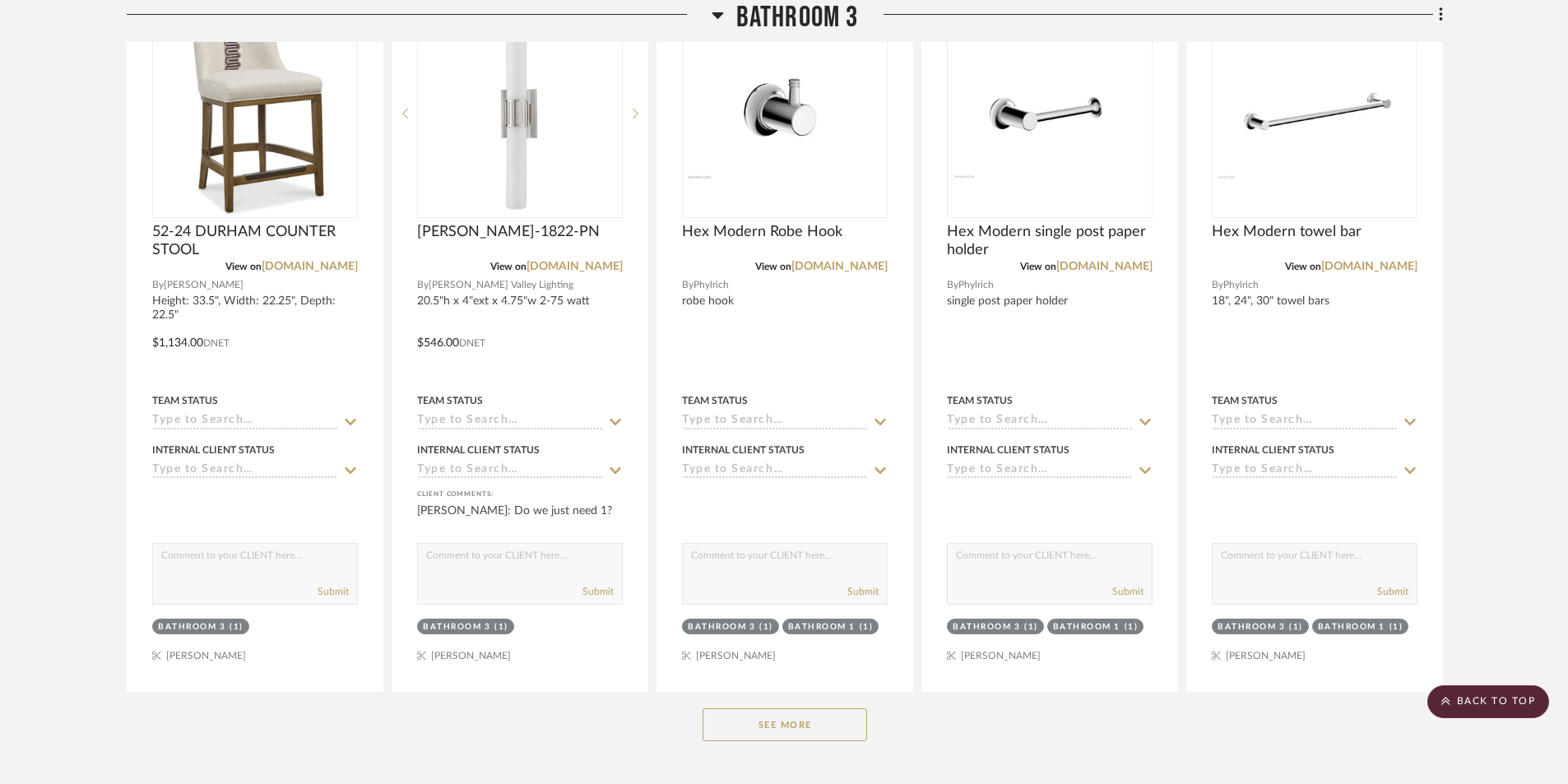
click at [796, 732] on button "See More" at bounding box center [785, 724] width 164 height 33
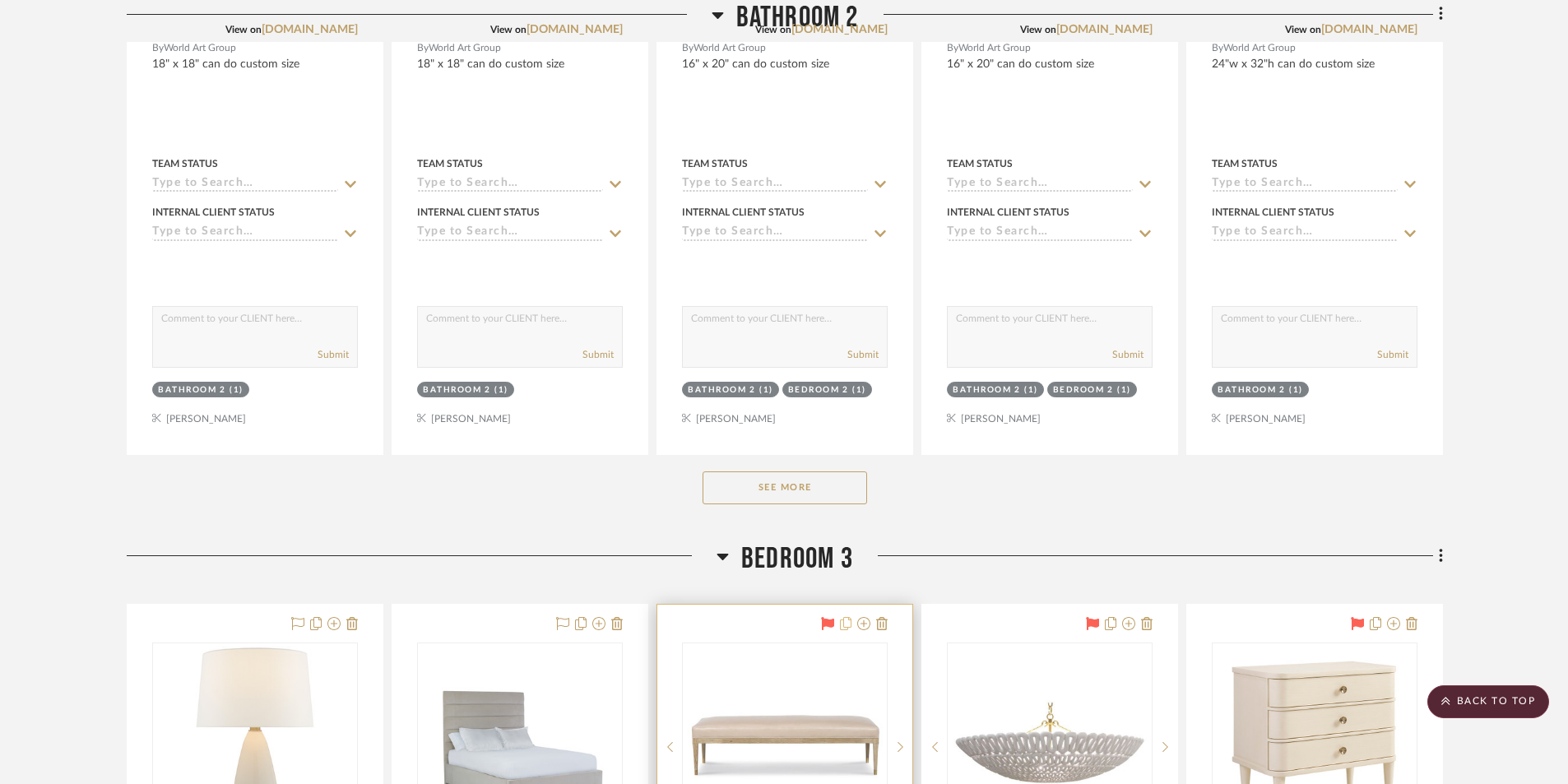
scroll to position [20819, 0]
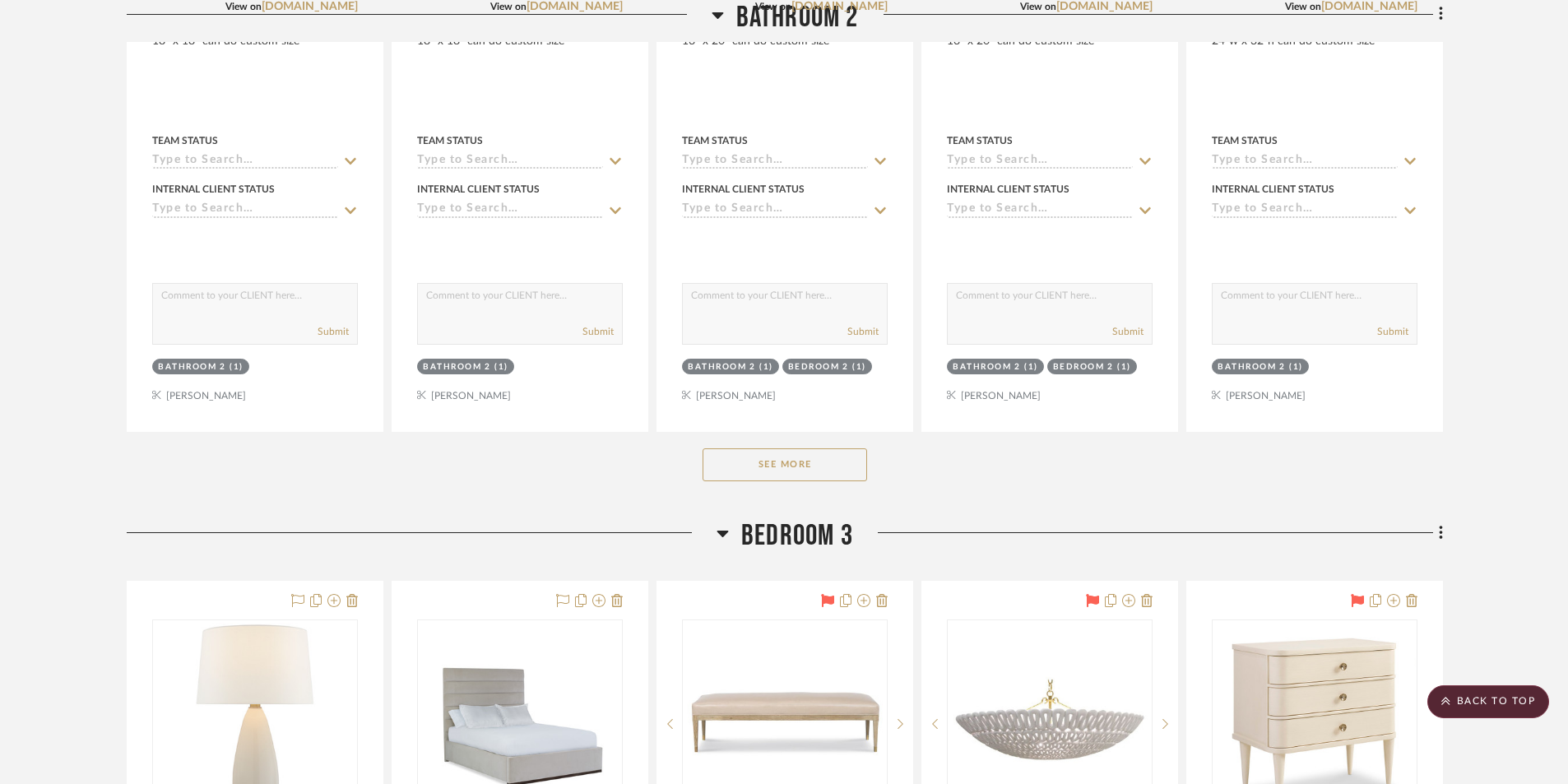
click at [804, 468] on button "See More" at bounding box center [785, 464] width 164 height 33
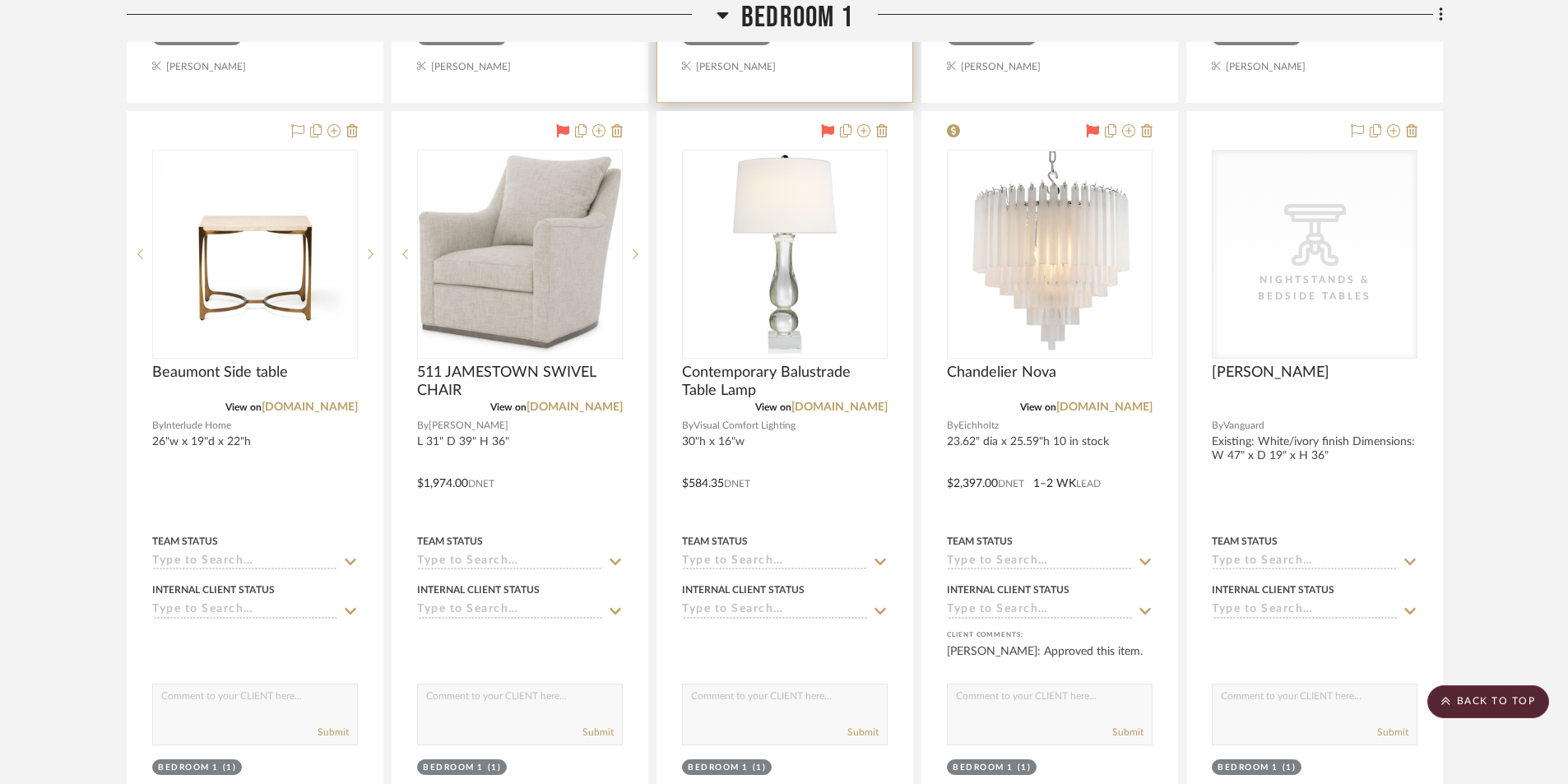
scroll to position [14154, 0]
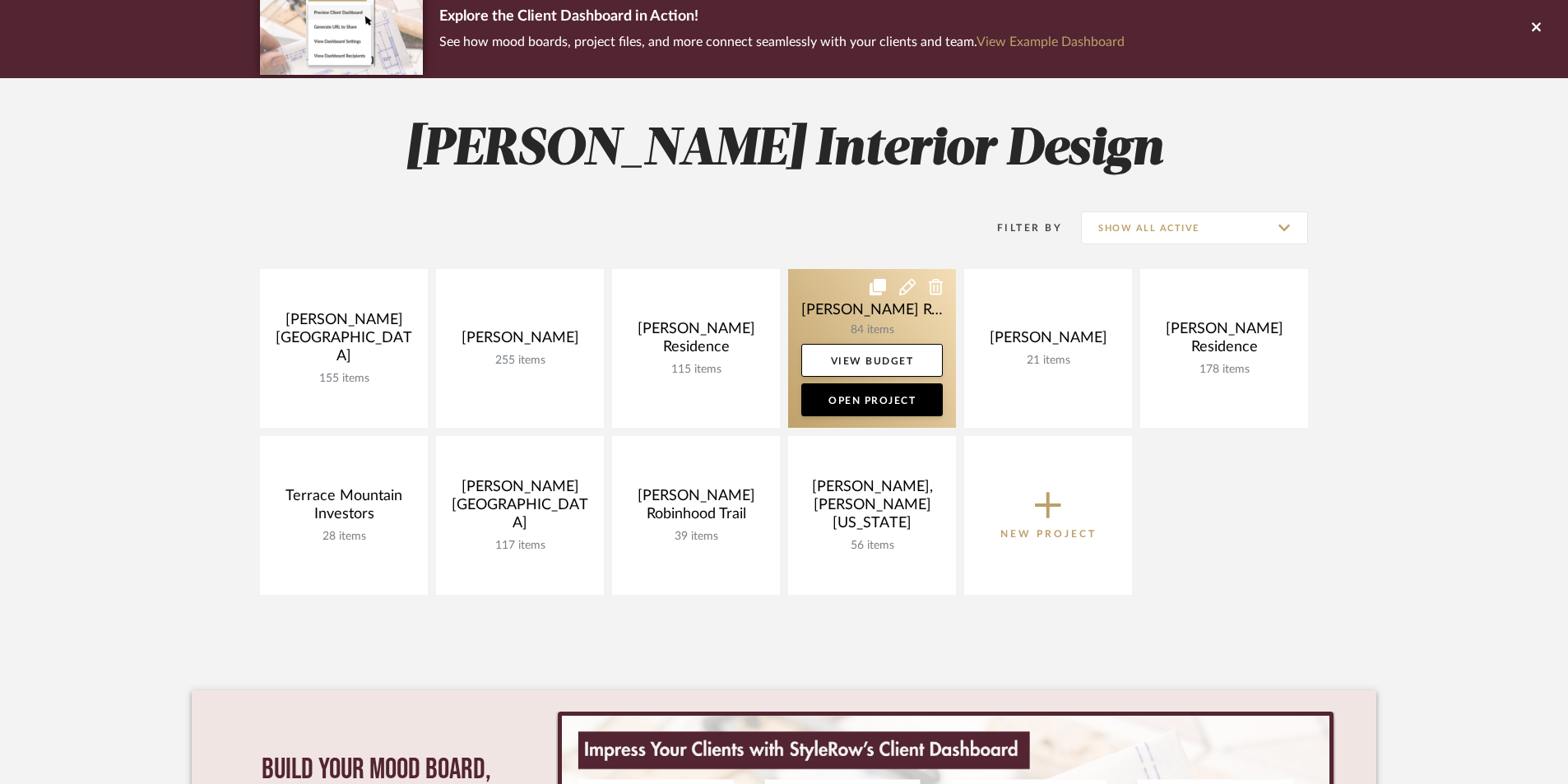
scroll to position [247, 0]
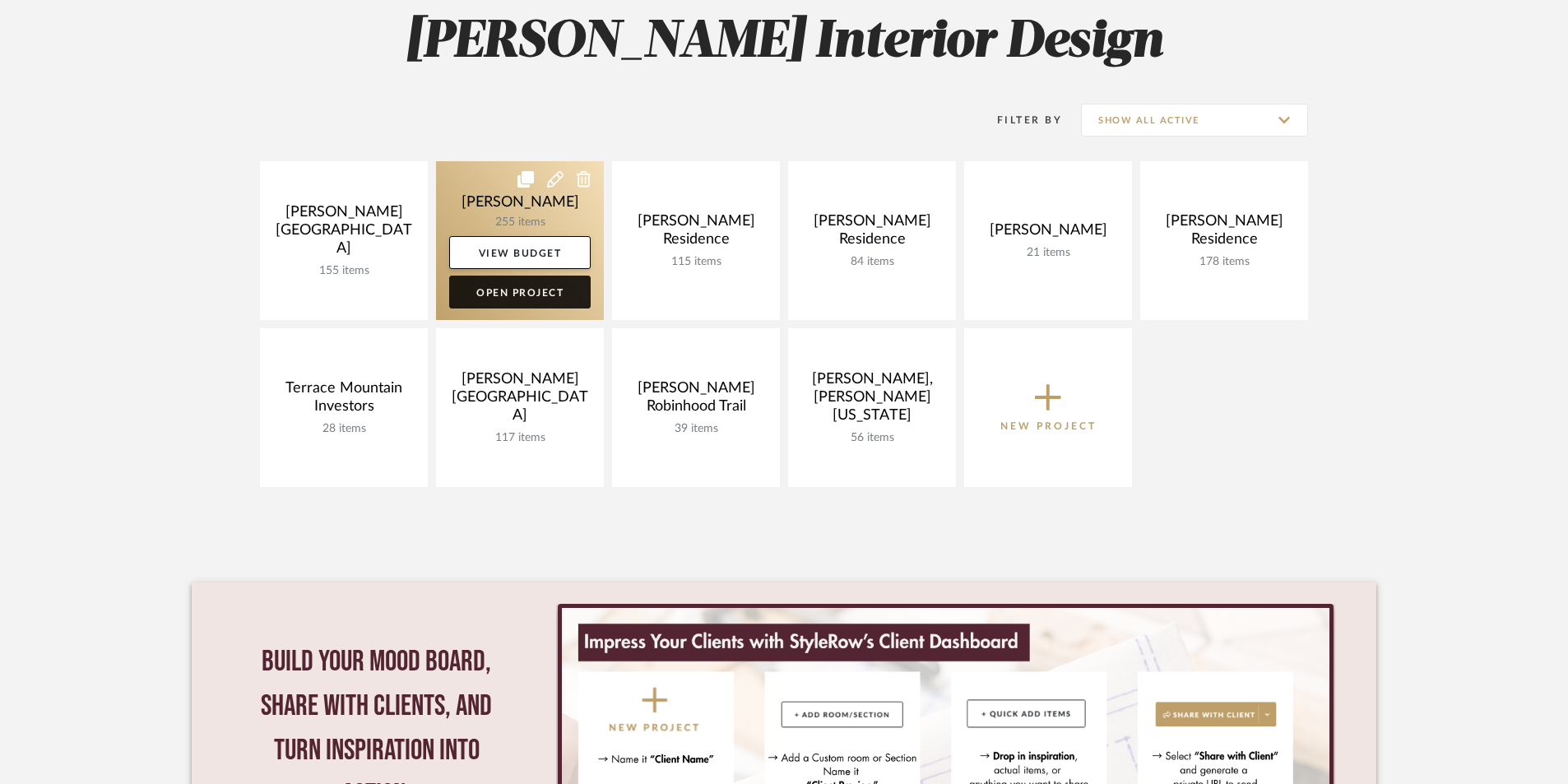
click at [535, 294] on link "Open Project" at bounding box center [520, 291] width 141 height 33
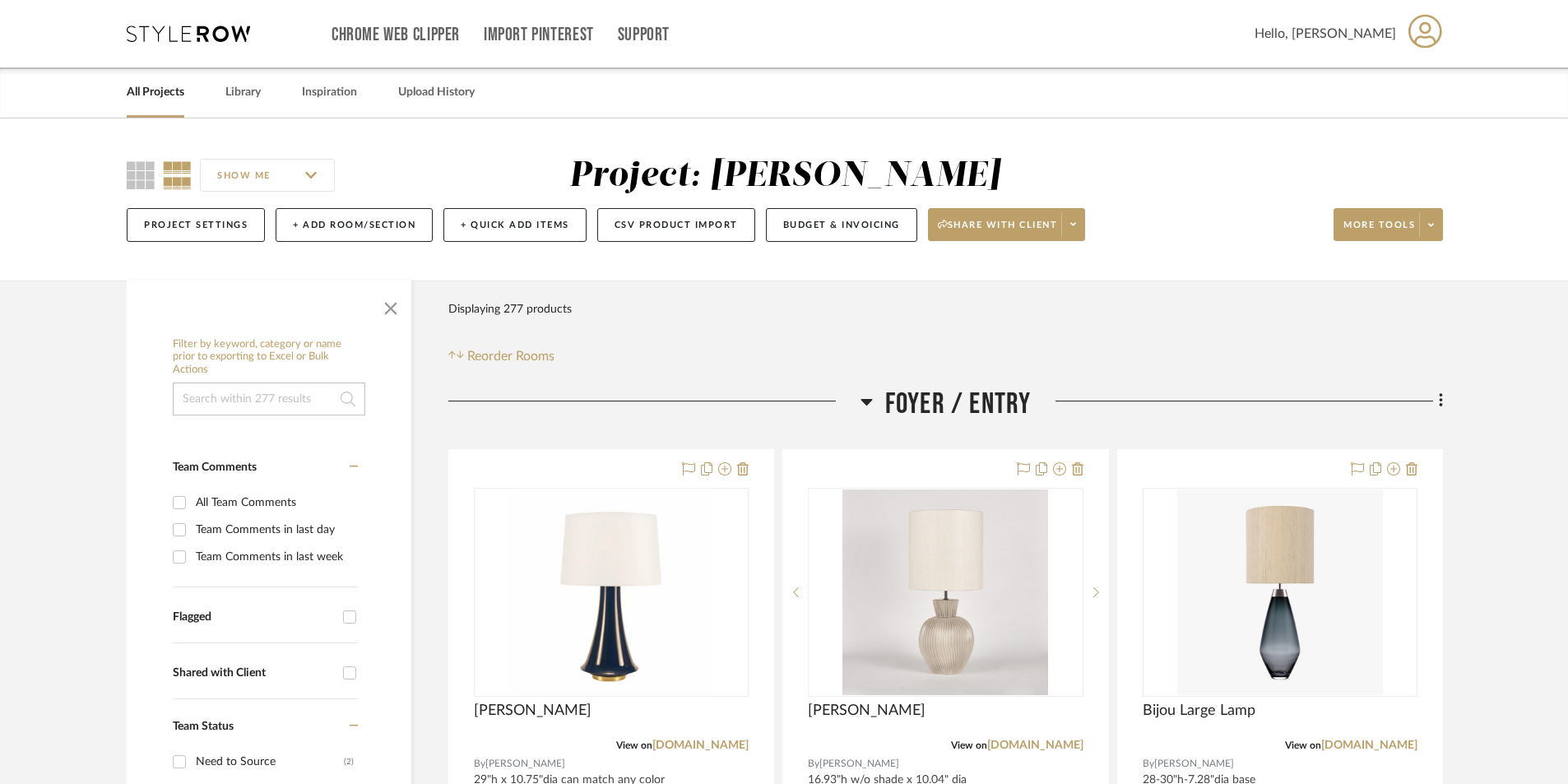
click at [395, 311] on span "button" at bounding box center [390, 305] width 39 height 39
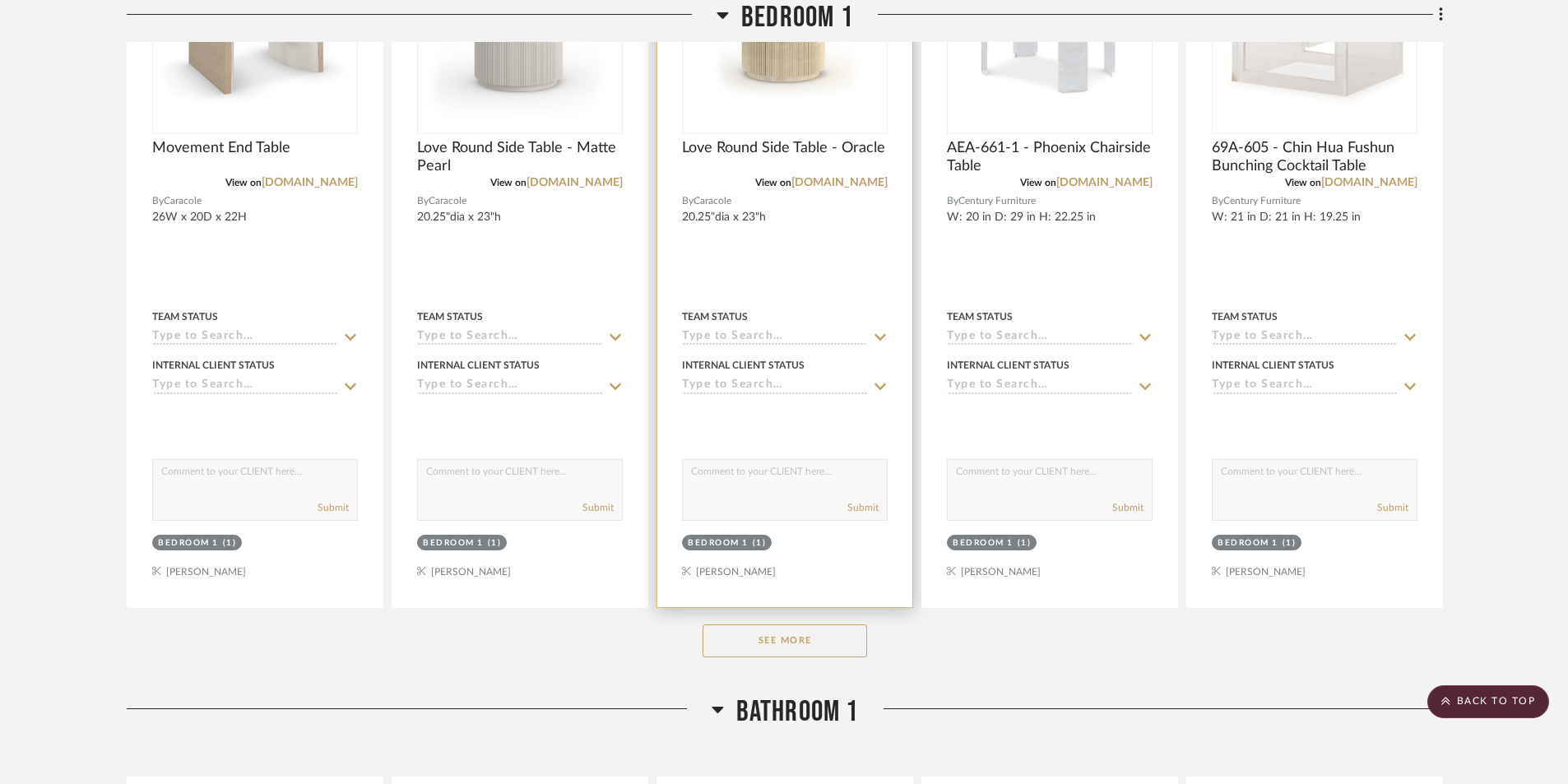
scroll to position [13412, 0]
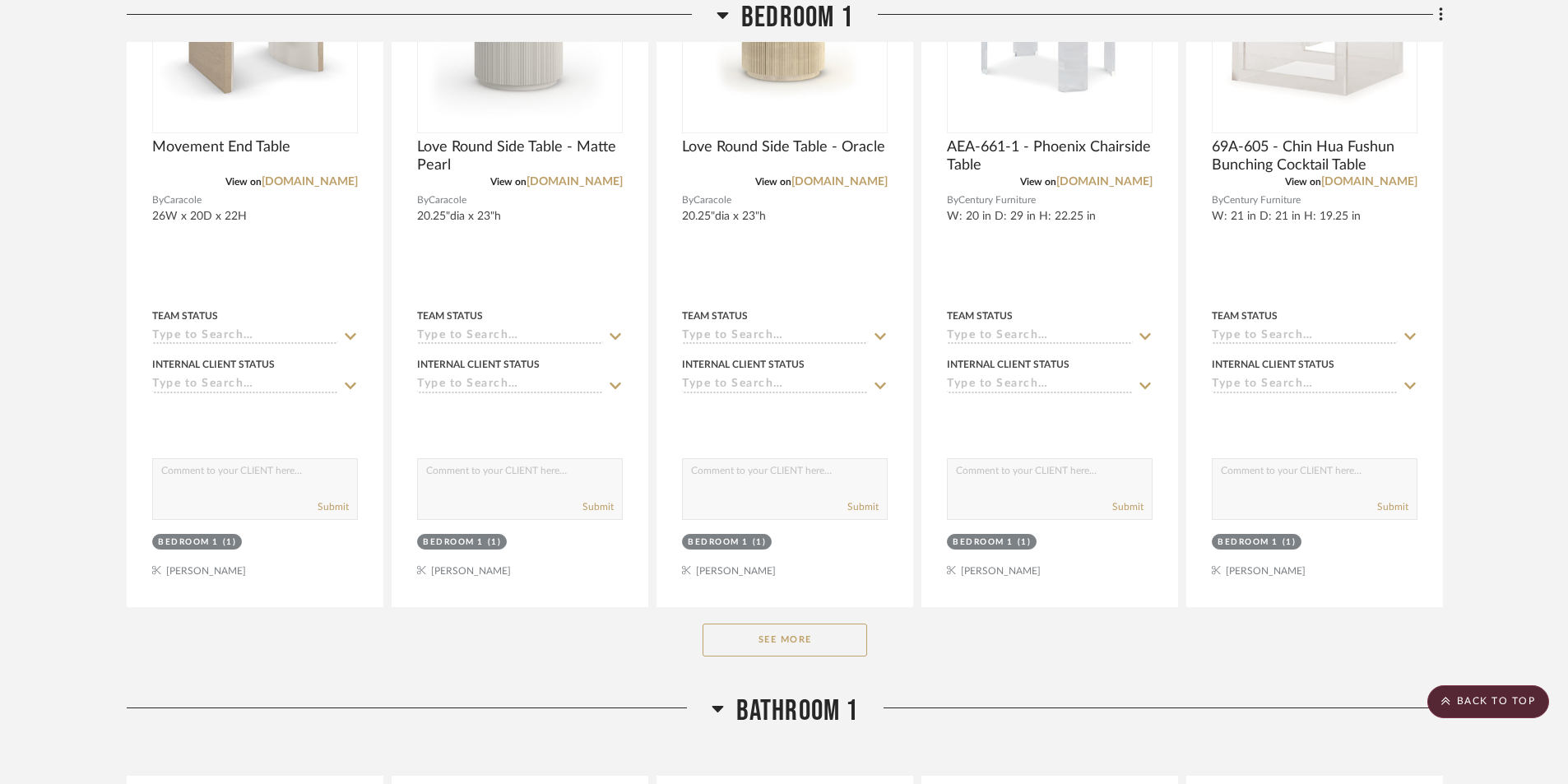
click at [773, 643] on button "See More" at bounding box center [785, 640] width 164 height 33
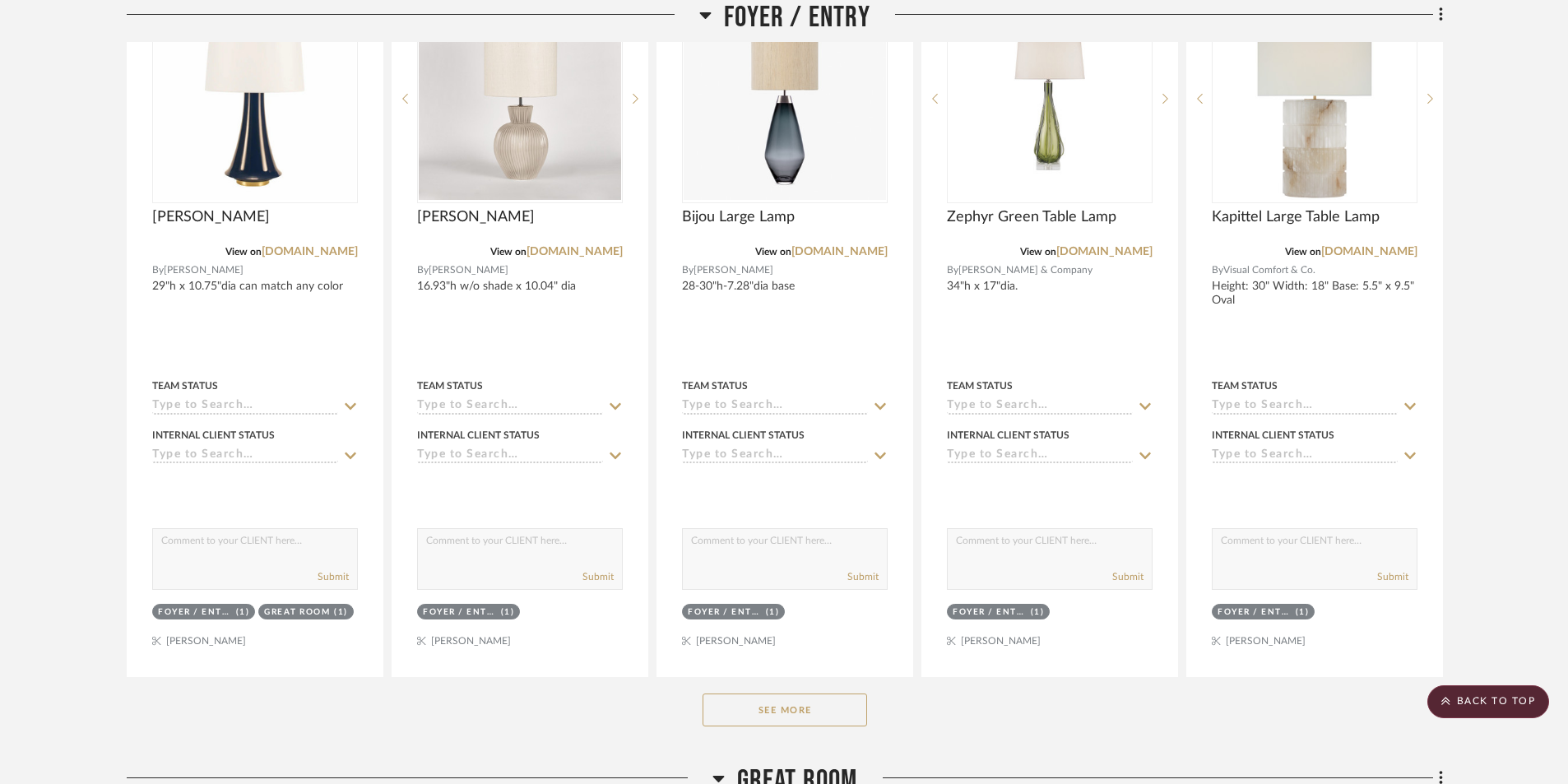
scroll to position [0, 0]
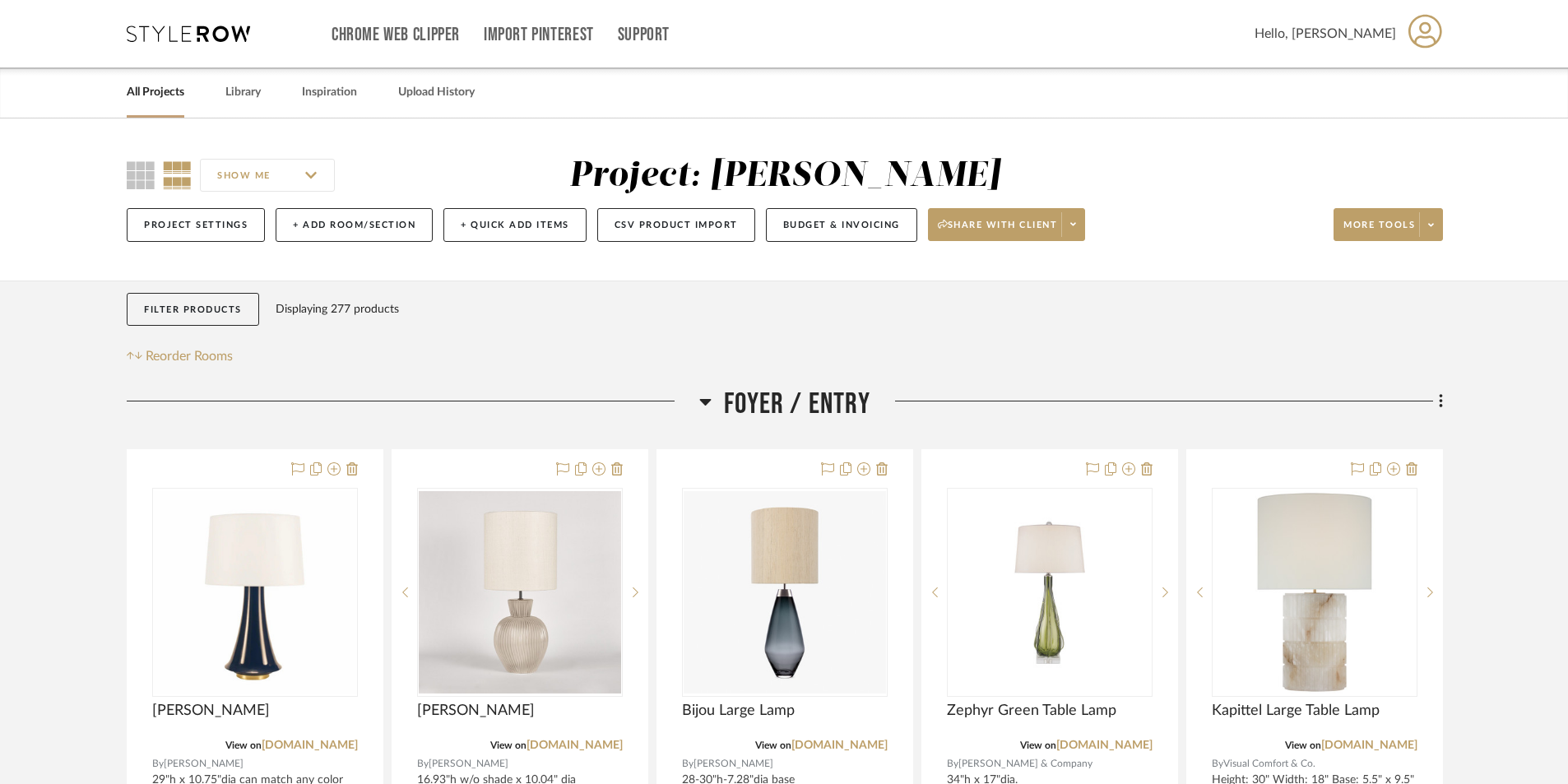
click at [173, 99] on link "All Projects" at bounding box center [156, 93] width 58 height 22
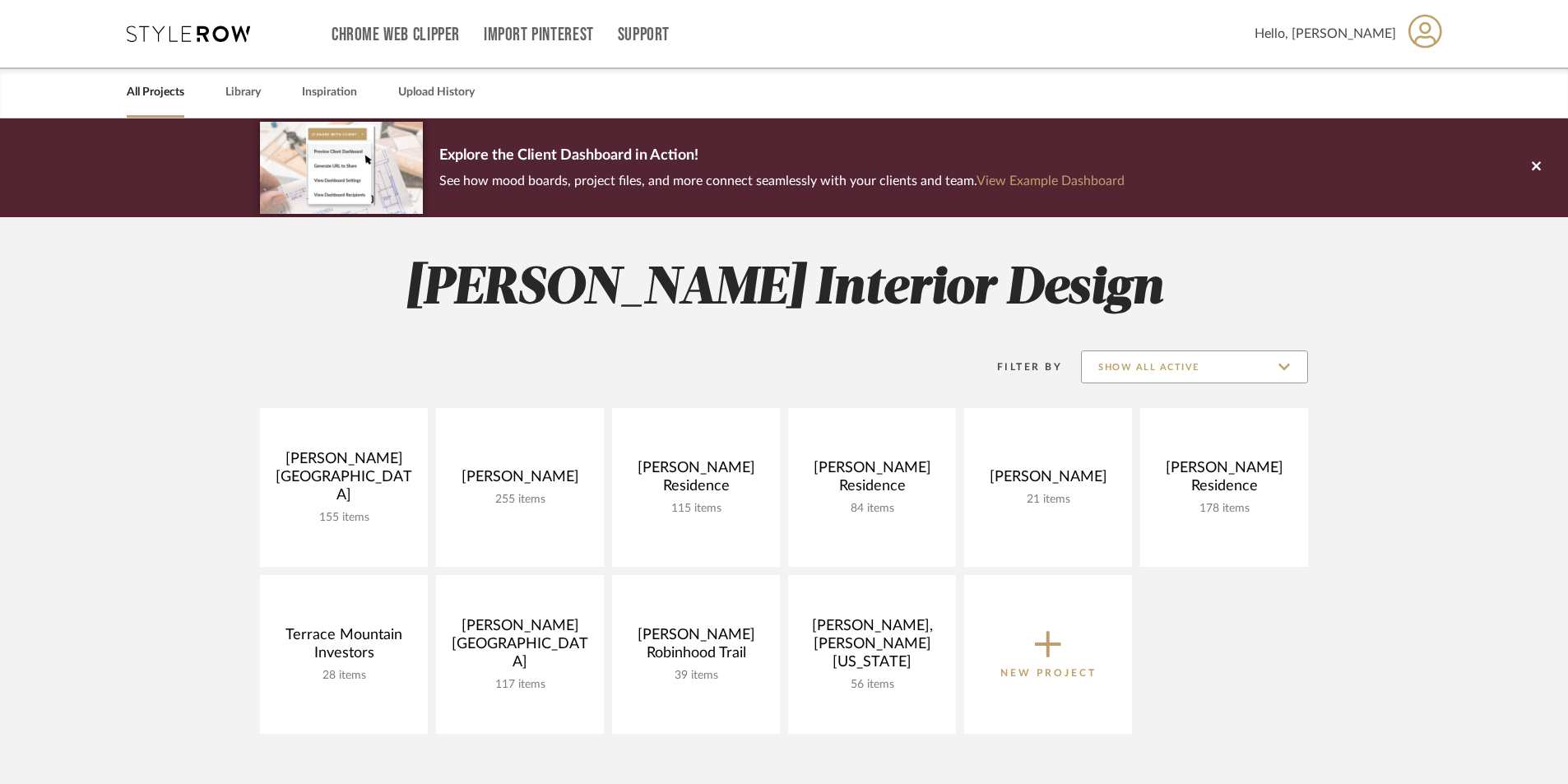
click at [1156, 374] on input "Show All Active" at bounding box center [1195, 366] width 228 height 33
click at [1146, 487] on span "Archived" at bounding box center [1196, 487] width 195 height 14
type input "Archived"
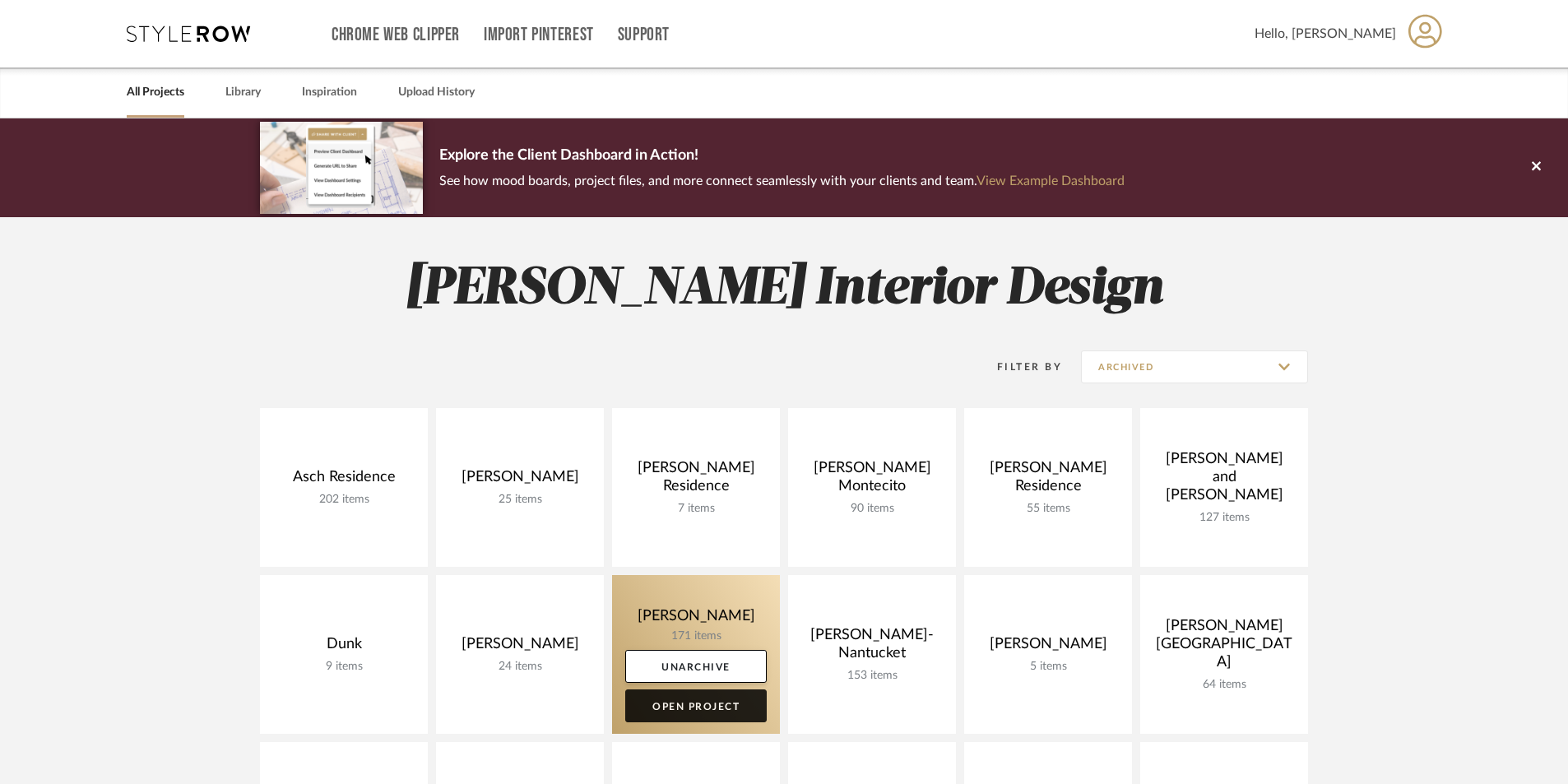
click at [739, 708] on link "Open Project" at bounding box center [696, 706] width 141 height 33
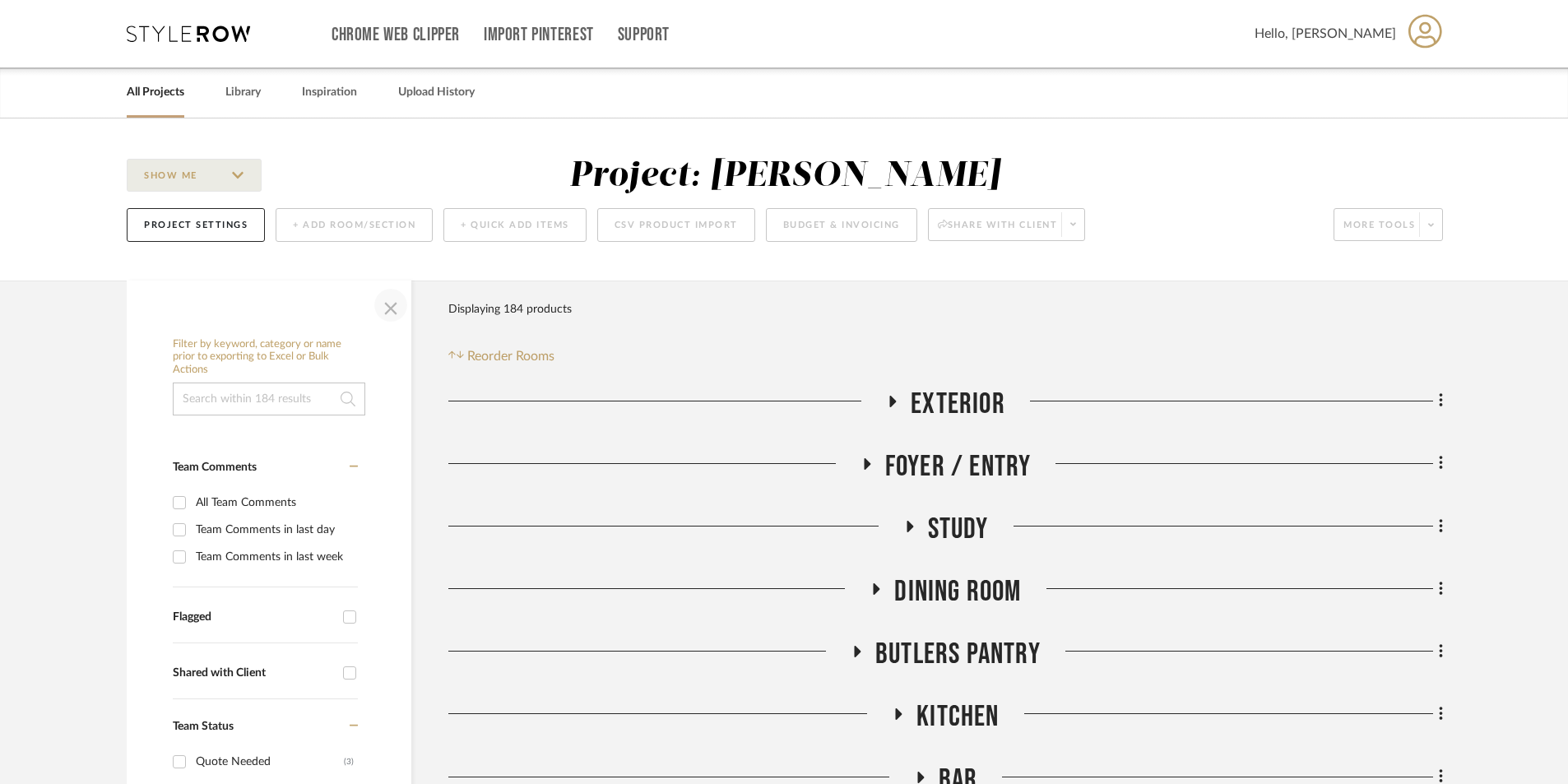
click at [393, 315] on span "button" at bounding box center [390, 305] width 39 height 39
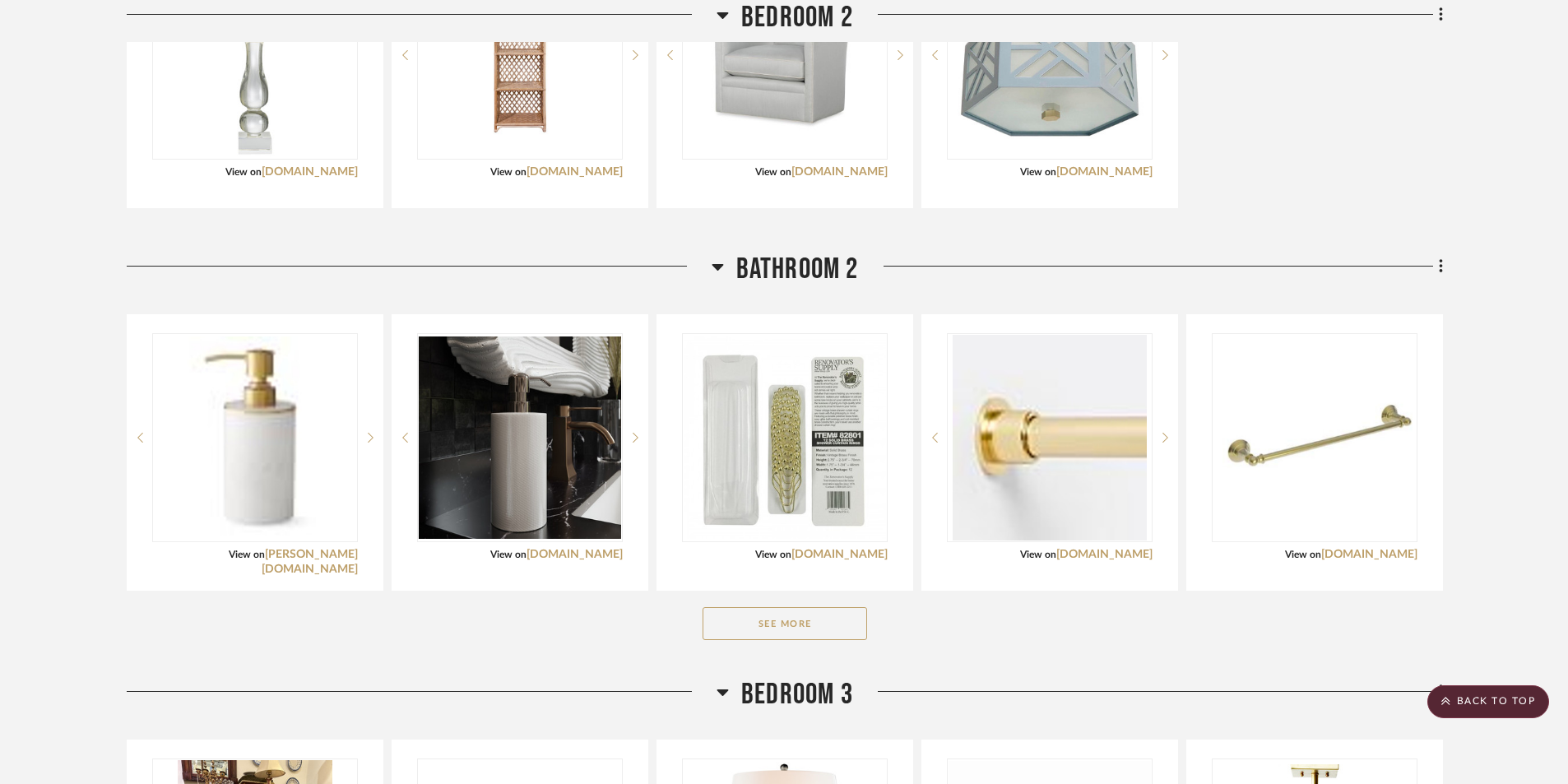
scroll to position [3127, 0]
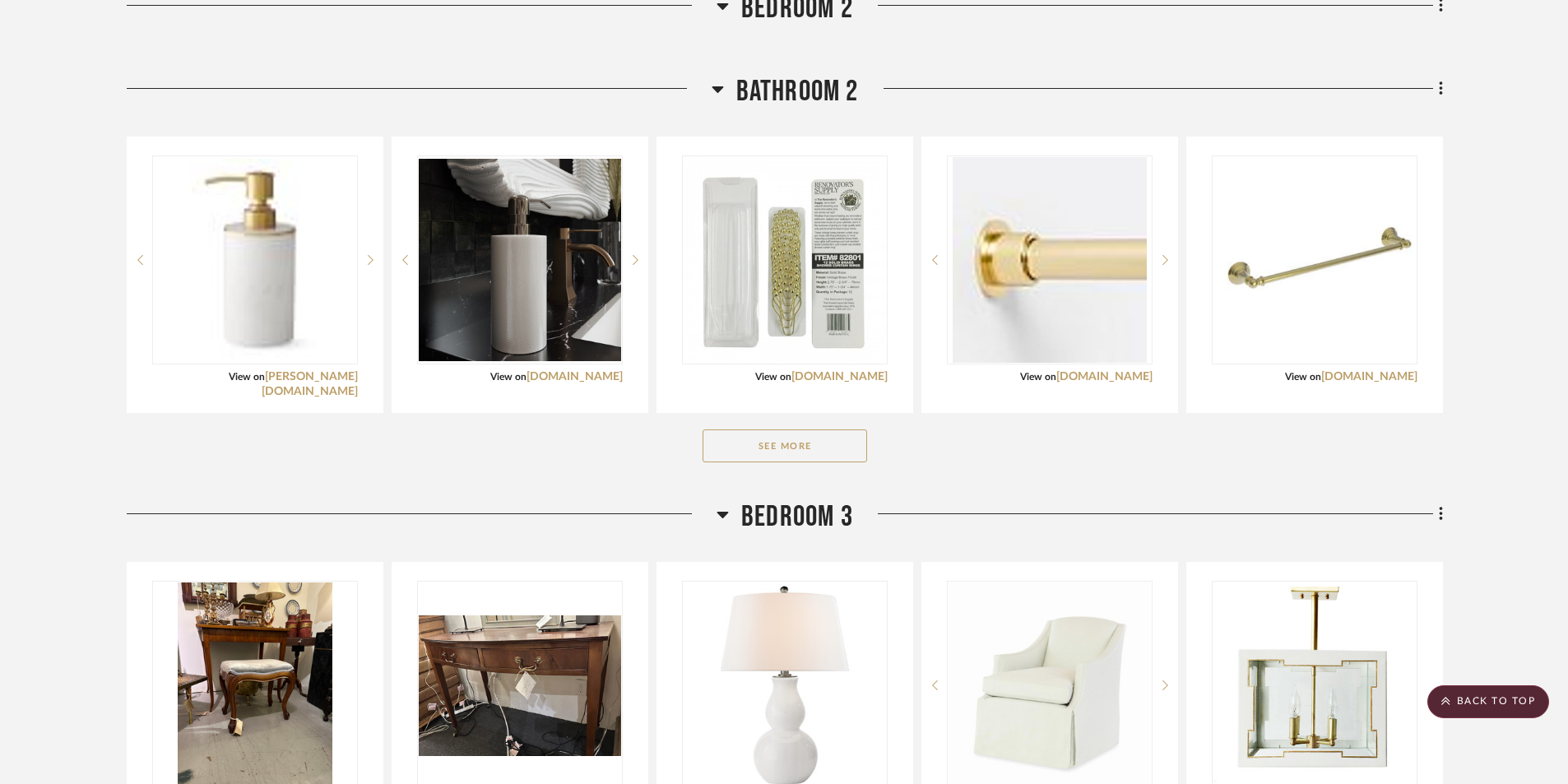
click at [800, 448] on button "See More" at bounding box center [785, 446] width 164 height 33
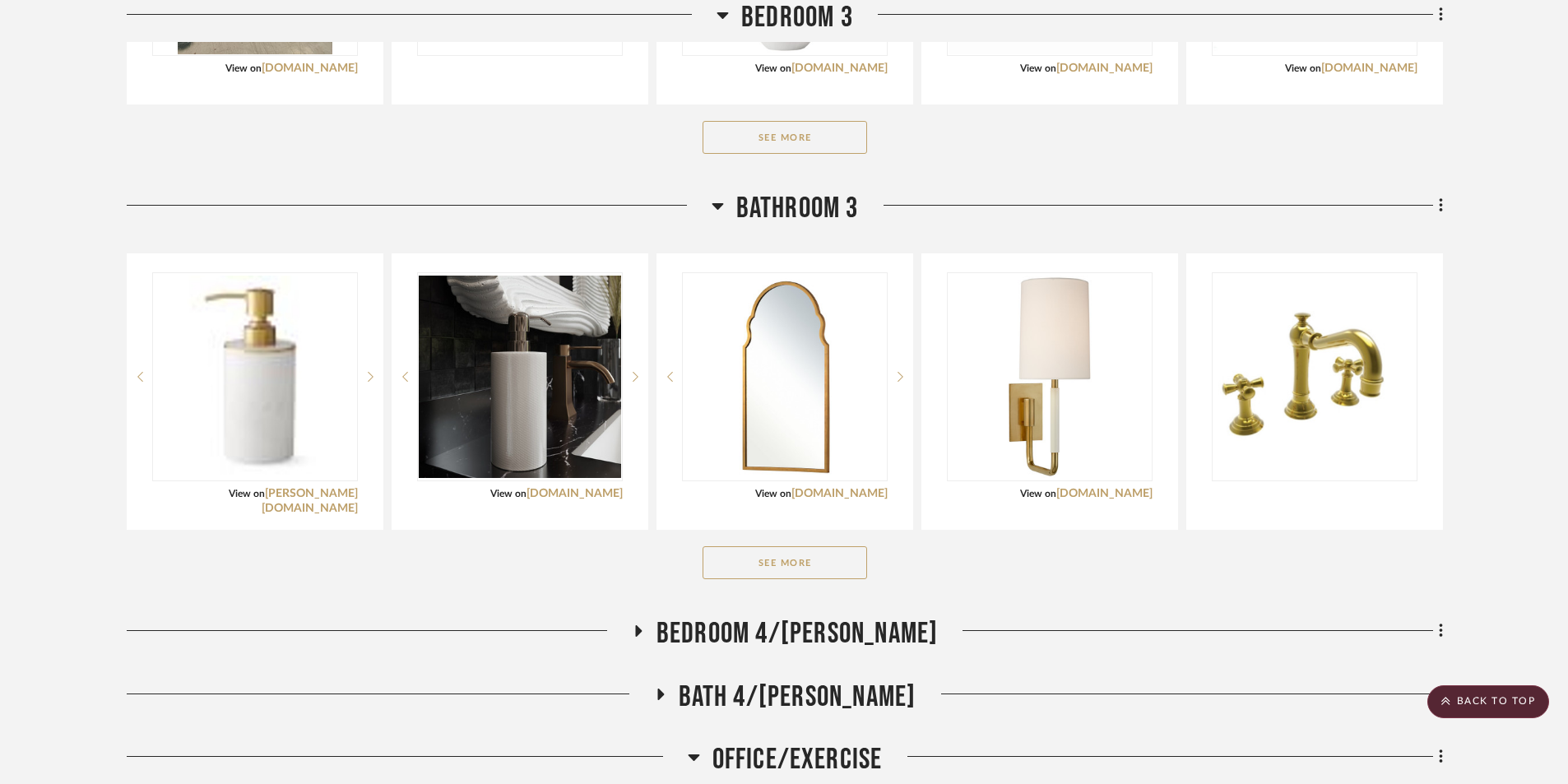
scroll to position [4443, 0]
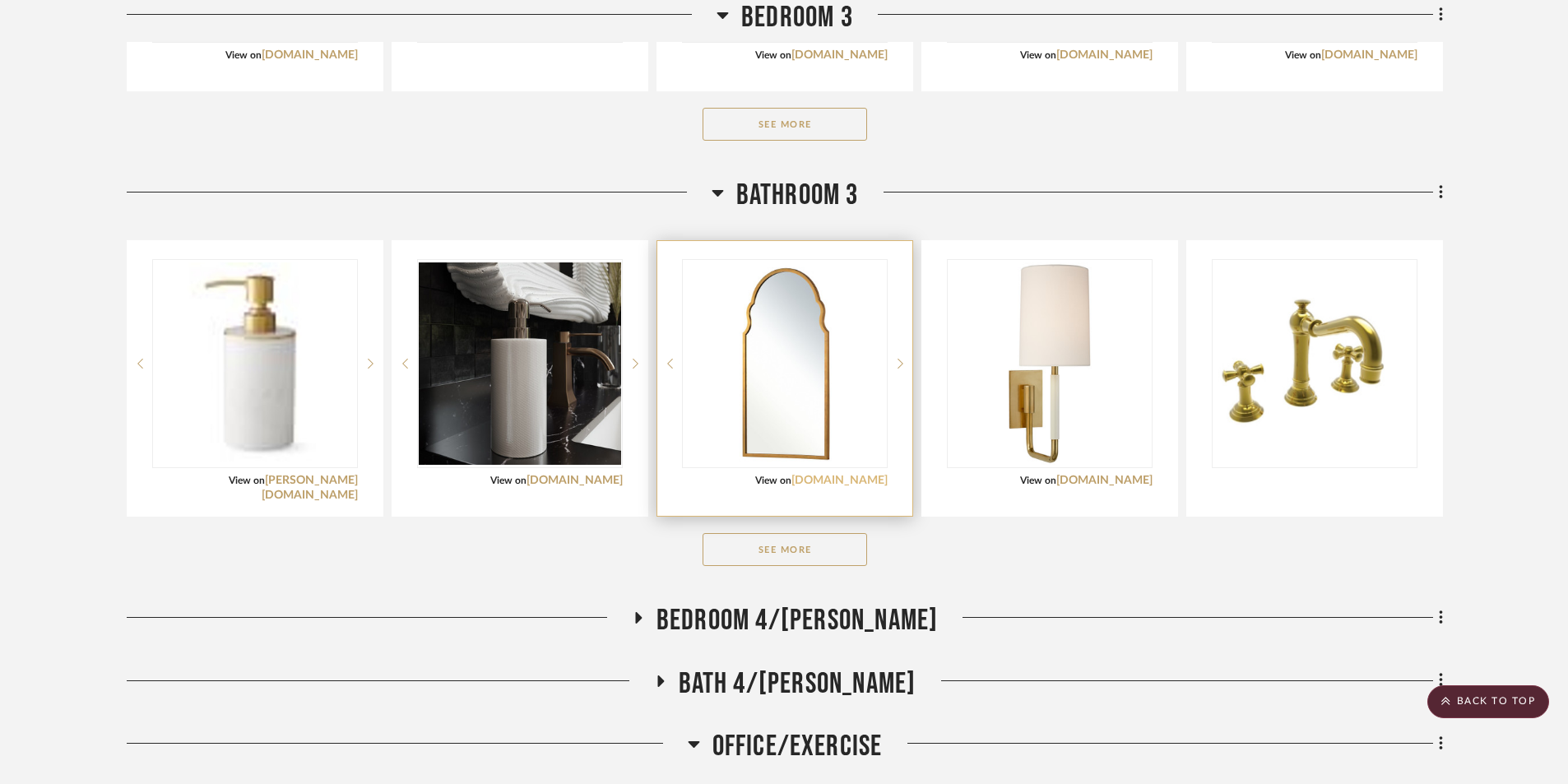
click at [837, 479] on link "mirrorhome.com" at bounding box center [839, 481] width 96 height 12
